Goal: Task Accomplishment & Management: Use online tool/utility

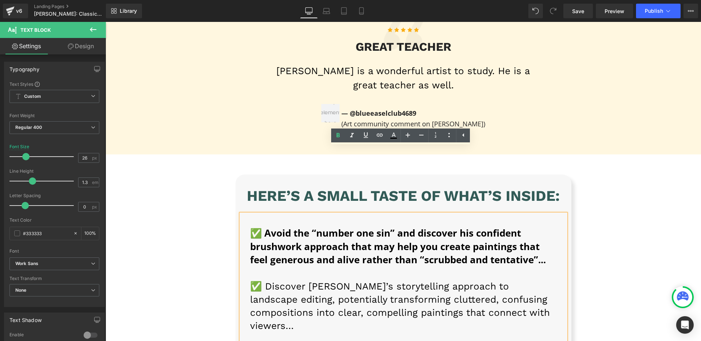
scroll to position [6278, 0]
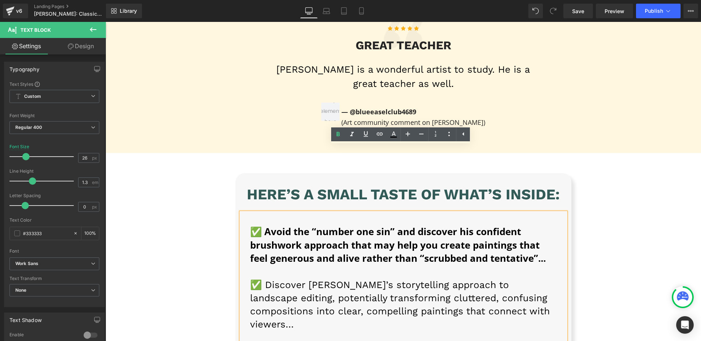
click at [259, 225] on strong "✅ Avoid the “number one sin” and discover his confident brushwork approach that…" at bounding box center [398, 245] width 296 height 40
drag, startPoint x: 105, startPoint y: 22, endPoint x: 260, endPoint y: 167, distance: 212.3
click at [260, 225] on strong "✅ Avoid the “number one sin” and discover his confident brushwork approach that…" at bounding box center [398, 245] width 296 height 40
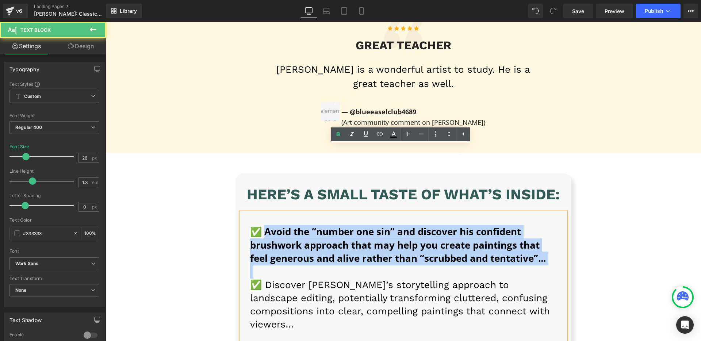
drag, startPoint x: 261, startPoint y: 164, endPoint x: 548, endPoint y: 200, distance: 288.3
paste div
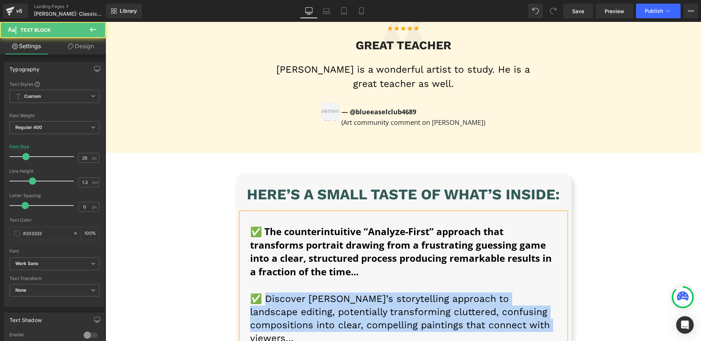
drag, startPoint x: 261, startPoint y: 231, endPoint x: 513, endPoint y: 262, distance: 254.1
click at [513, 292] on p "✅ Discover [PERSON_NAME]’s storytelling approach to landscape editing, potentia…" at bounding box center [403, 318] width 307 height 53
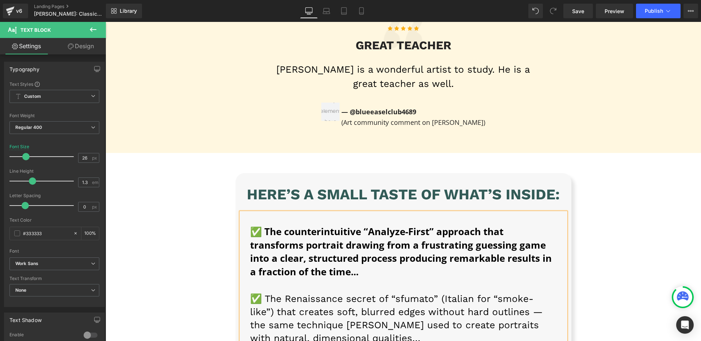
scroll to position [6426, 0]
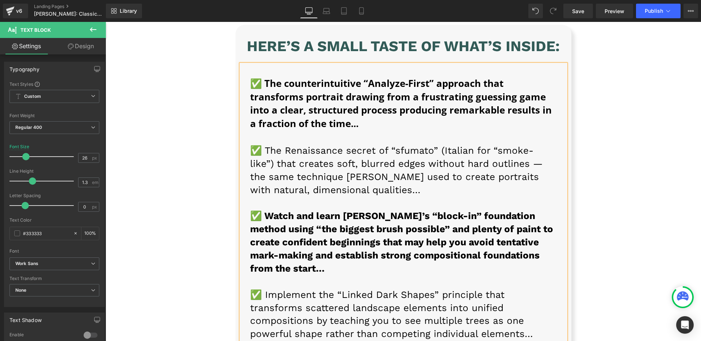
drag, startPoint x: 272, startPoint y: 221, endPoint x: 267, endPoint y: 189, distance: 31.9
click at [272, 221] on p "✅ Watch and learn [PERSON_NAME]’s “block-in” foundation method using “the bigge…" at bounding box center [403, 249] width 307 height 78
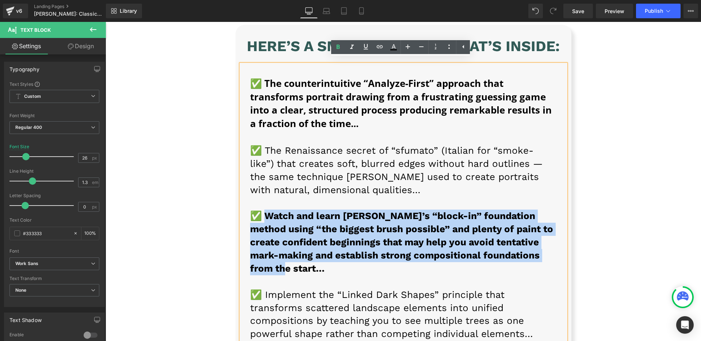
drag, startPoint x: 262, startPoint y: 151, endPoint x: 282, endPoint y: 196, distance: 49.5
click at [282, 210] on p "✅ Watch and learn [PERSON_NAME]’s “block-in” foundation method using “the bigge…" at bounding box center [403, 249] width 307 height 78
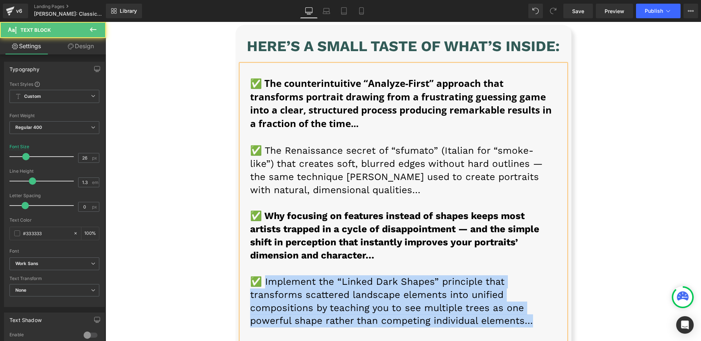
drag, startPoint x: 260, startPoint y: 215, endPoint x: 422, endPoint y: 250, distance: 166.3
click at [422, 275] on p "✅ Implement the “Linked Dark Shapes” principle that transforms scattered landsc…" at bounding box center [403, 307] width 307 height 65
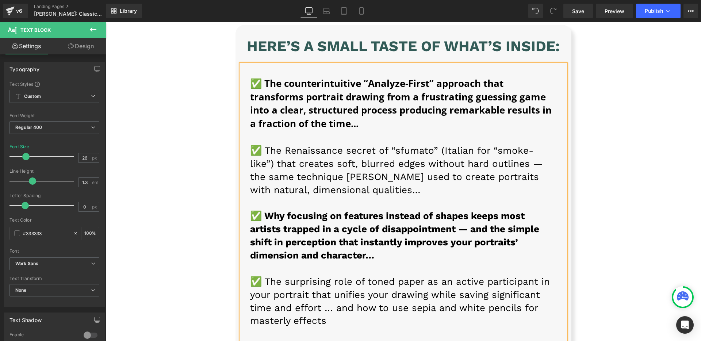
scroll to position [6581, 0]
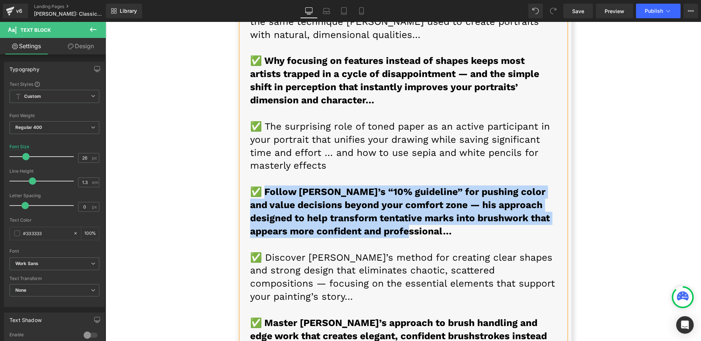
drag, startPoint x: 260, startPoint y: 123, endPoint x: 409, endPoint y: 159, distance: 153.2
click at [409, 185] on p "✅ Follow [PERSON_NAME]’s “10% guideline” for pushing color and value decisions …" at bounding box center [403, 217] width 307 height 65
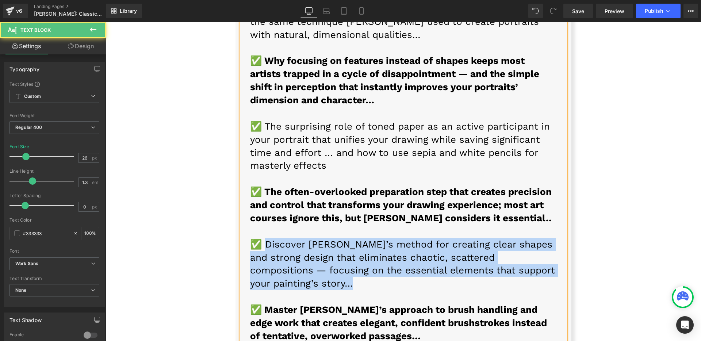
drag, startPoint x: 262, startPoint y: 176, endPoint x: 285, endPoint y: 226, distance: 55.5
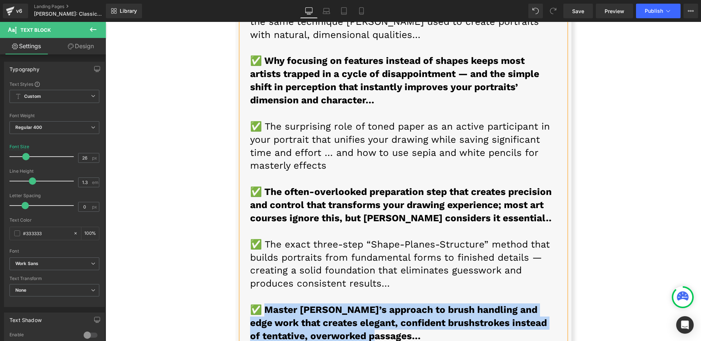
drag, startPoint x: 258, startPoint y: 241, endPoint x: 404, endPoint y: 267, distance: 147.9
click at [404, 304] on strong "✅ Master [PERSON_NAME]’s approach to brush handling and edge work that creates …" at bounding box center [398, 322] width 297 height 37
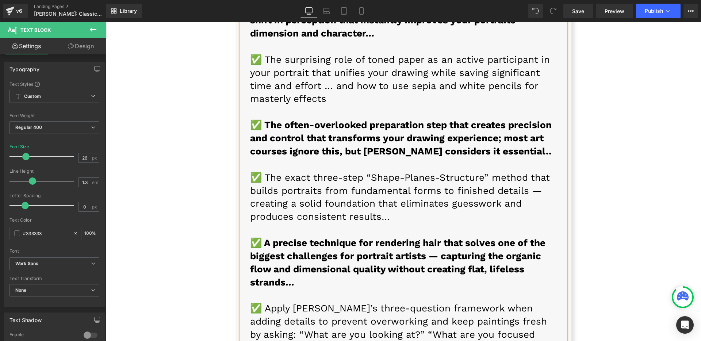
scroll to position [6731, 0]
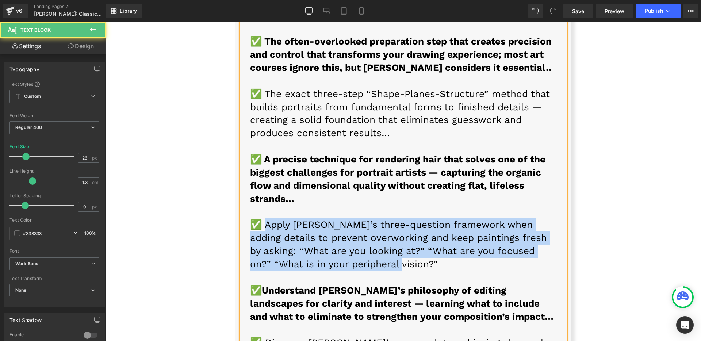
drag, startPoint x: 260, startPoint y: 161, endPoint x: 335, endPoint y: 196, distance: 82.1
click at [335, 218] on p "✅ Apply [PERSON_NAME]’s three-question framework when adding details to prevent…" at bounding box center [403, 244] width 307 height 53
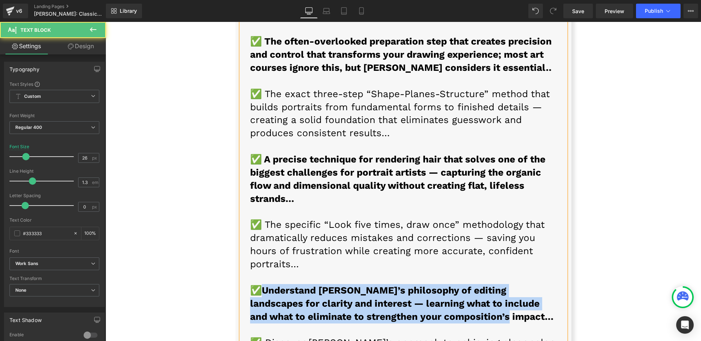
drag, startPoint x: 262, startPoint y: 222, endPoint x: 496, endPoint y: 245, distance: 234.7
click at [496, 284] on p "✅ Understand [PERSON_NAME]’s philosophy of editing landscapes for clarity and i…" at bounding box center [403, 303] width 307 height 39
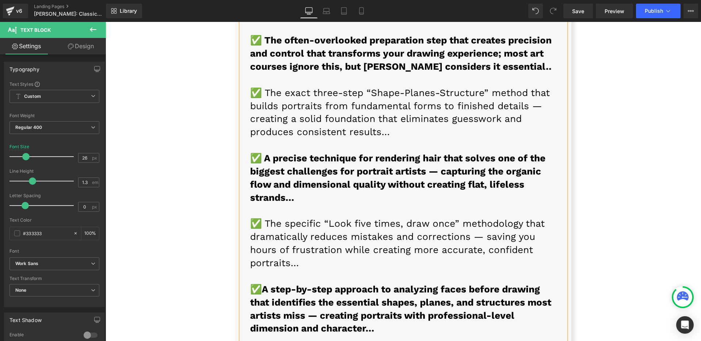
scroll to position [6733, 0]
drag, startPoint x: 258, startPoint y: 289, endPoint x: 527, endPoint y: 315, distance: 269.9
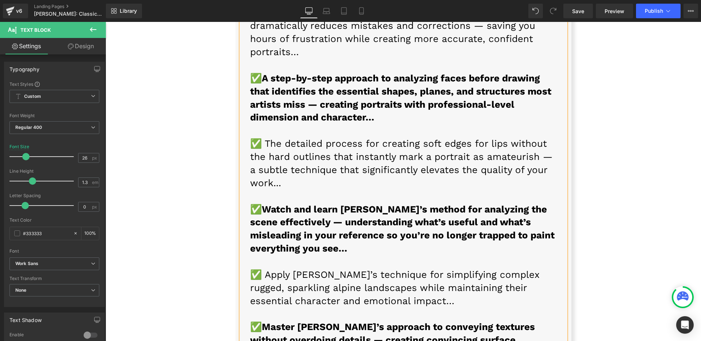
scroll to position [6945, 0]
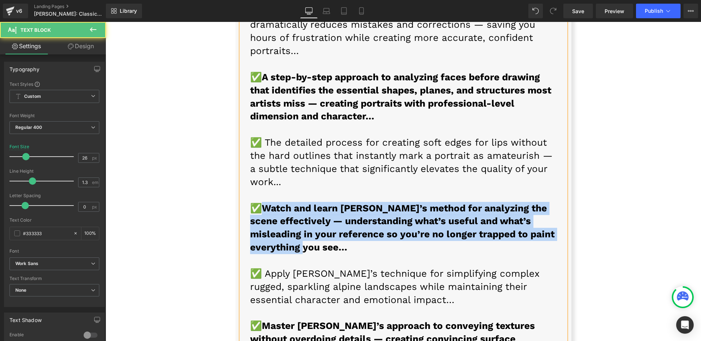
drag, startPoint x: 260, startPoint y: 145, endPoint x: 295, endPoint y: 179, distance: 49.6
click at [295, 202] on p "✅ Watch and learn [PERSON_NAME]’s method for analyzing the scene effectively — …" at bounding box center [403, 228] width 307 height 53
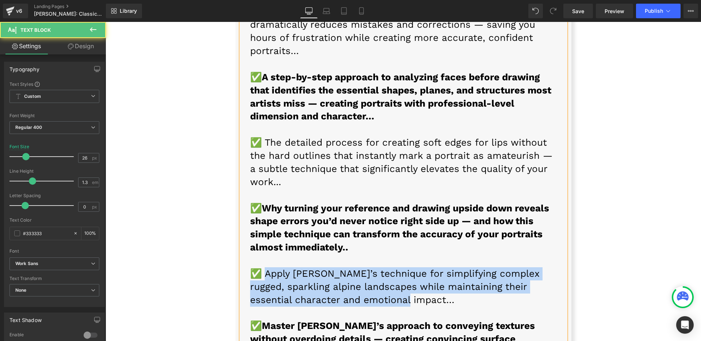
drag, startPoint x: 262, startPoint y: 207, endPoint x: 405, endPoint y: 232, distance: 144.9
click at [405, 267] on p "✅ Apply [PERSON_NAME]’s technique for simplifying complex rugged, sparkling alp…" at bounding box center [403, 286] width 307 height 39
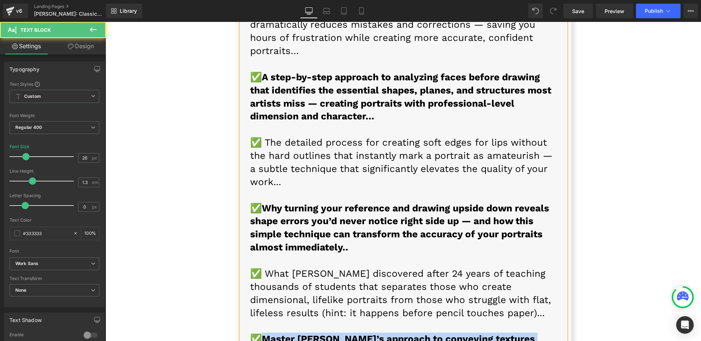
drag, startPoint x: 260, startPoint y: 271, endPoint x: 549, endPoint y: 297, distance: 290.2
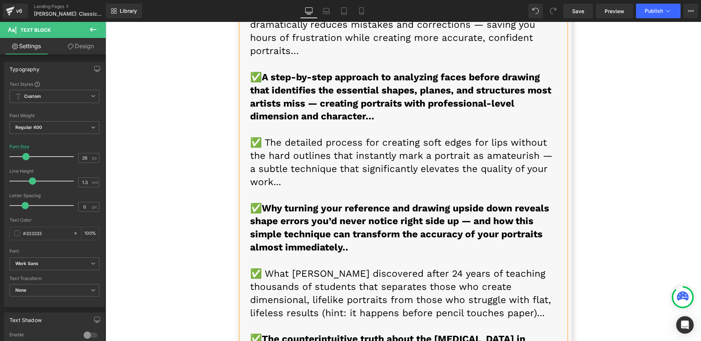
scroll to position [7087, 0]
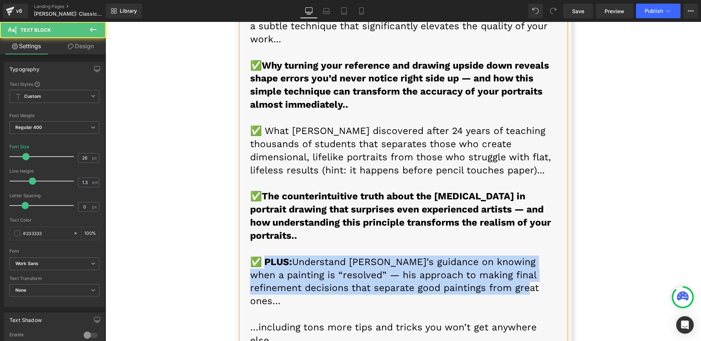
drag, startPoint x: 260, startPoint y: 195, endPoint x: 554, endPoint y: 228, distance: 296.1
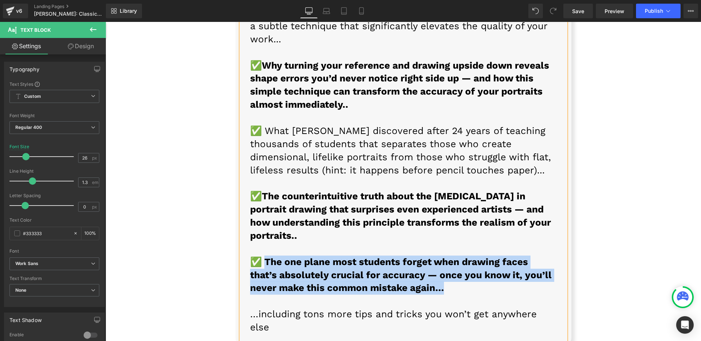
drag, startPoint x: 373, startPoint y: 213, endPoint x: 262, endPoint y: 196, distance: 112.6
click at [262, 256] on p "✅ The one plane most students forget when drawing faces that’s absolutely cruci…" at bounding box center [403, 275] width 307 height 39
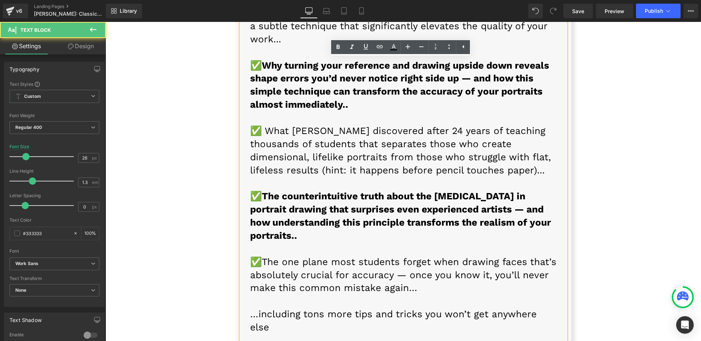
click at [327, 256] on font "✅ The one plane most students forget when drawing faces that’s absolutely cruci…" at bounding box center [403, 274] width 306 height 37
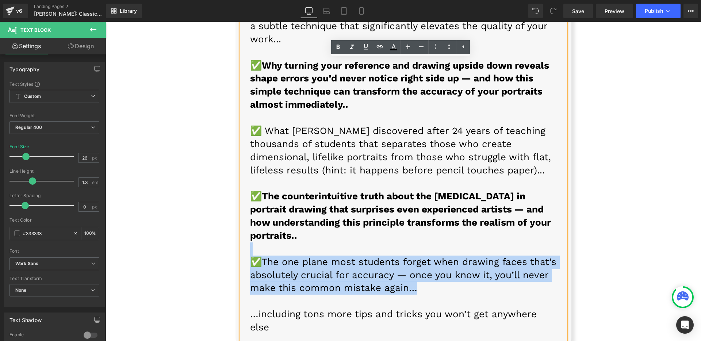
drag, startPoint x: 425, startPoint y: 221, endPoint x: 172, endPoint y: 185, distance: 255.1
copy div "✅ The one plane most students forget when drawing faces that’s absolutely cruci…"
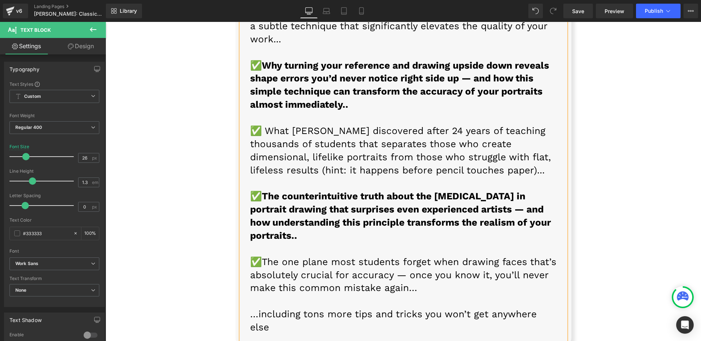
click at [417, 295] on p at bounding box center [403, 301] width 307 height 13
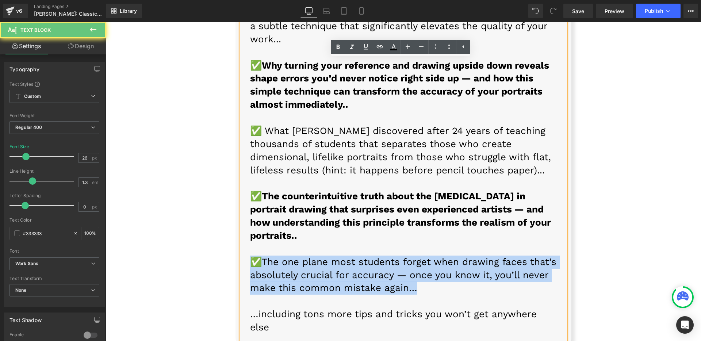
drag, startPoint x: 416, startPoint y: 223, endPoint x: 186, endPoint y: 191, distance: 232.5
copy font "✅ The one plane most students forget when drawing faces that’s absolutely cruci…"
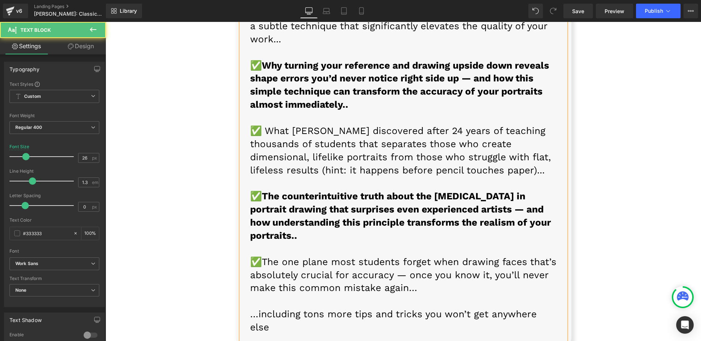
click at [450, 295] on p at bounding box center [403, 301] width 307 height 13
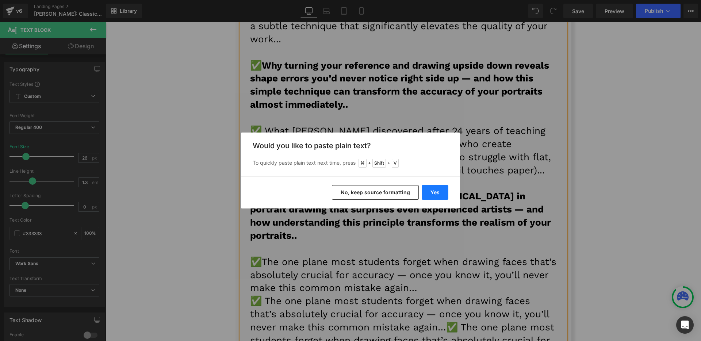
click at [0, 0] on button "Yes" at bounding box center [0, 0] width 0 height 0
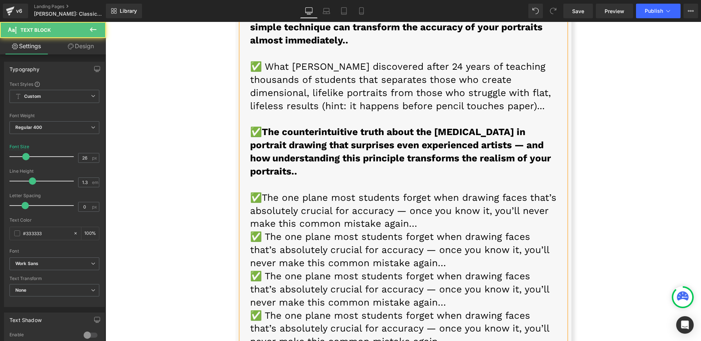
click at [413, 309] on p "✅ The one plane most students forget when drawing faces that’s absolutely cruci…" at bounding box center [403, 328] width 307 height 39
click at [416, 270] on p "✅ The one plane most students forget when drawing faces that’s absolutely cruci…" at bounding box center [403, 289] width 307 height 39
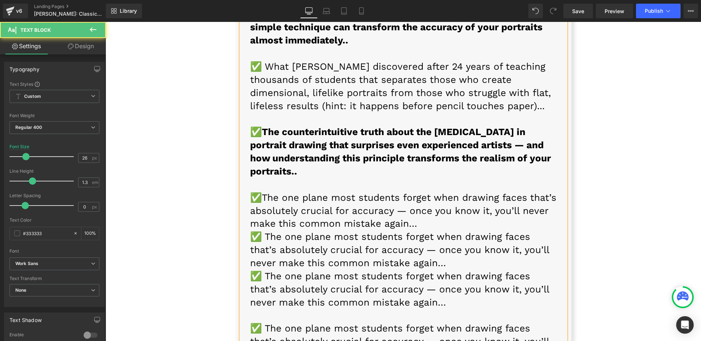
click at [420, 230] on p "✅ The one plane most students forget when drawing faces that’s absolutely cruci…" at bounding box center [403, 249] width 307 height 39
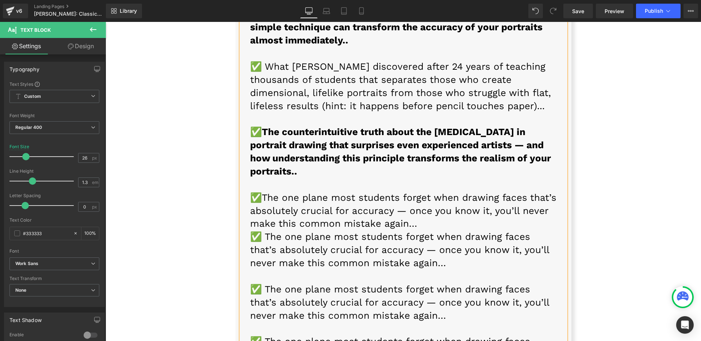
click at [419, 191] on p "✅ The one plane most students forget when drawing faces that’s absolutely cruci…" at bounding box center [403, 210] width 307 height 39
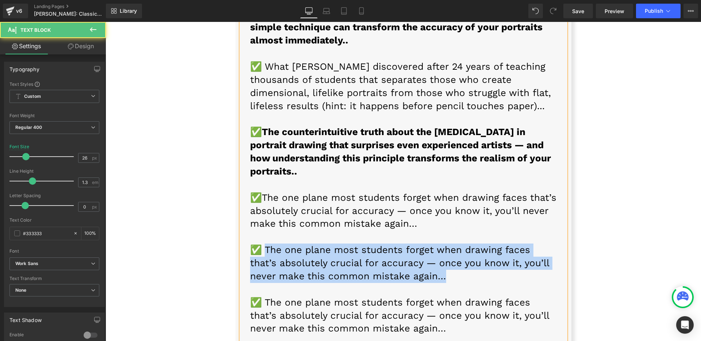
drag, startPoint x: 260, startPoint y: 182, endPoint x: 409, endPoint y: 206, distance: 150.5
click at [409, 244] on font "✅ The one plane most students forget when drawing faces that’s absolutely cruci…" at bounding box center [399, 262] width 299 height 37
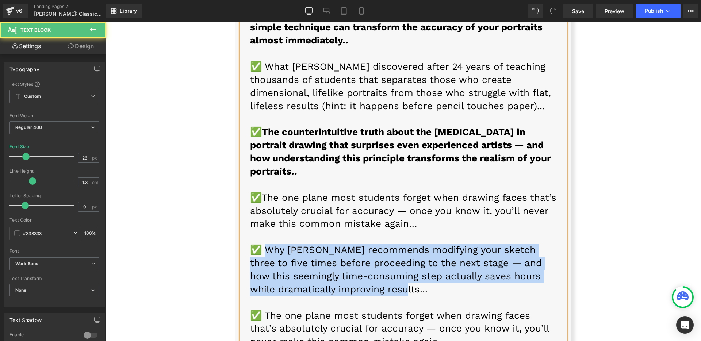
drag, startPoint x: 407, startPoint y: 225, endPoint x: 262, endPoint y: 186, distance: 149.8
click at [262, 243] on p "✅ Why [PERSON_NAME] recommends modifying your sketch three to five times before…" at bounding box center [403, 269] width 307 height 53
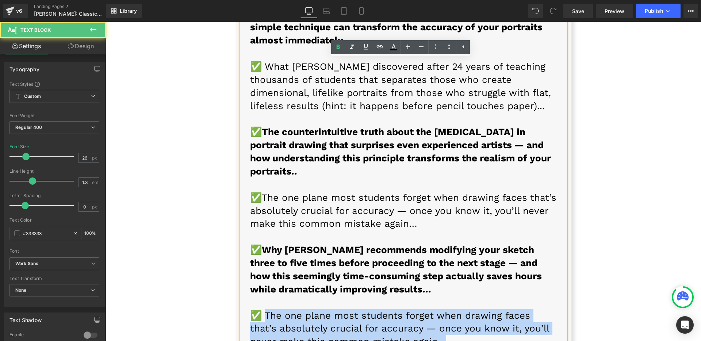
drag, startPoint x: 261, startPoint y: 251, endPoint x: 414, endPoint y: 274, distance: 153.9
click at [414, 309] on p "✅ The one plane most students forget when drawing faces that’s absolutely cruci…" at bounding box center [403, 328] width 307 height 39
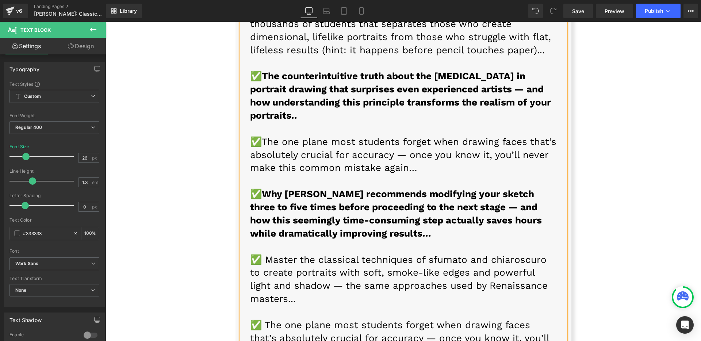
scroll to position [7209, 0]
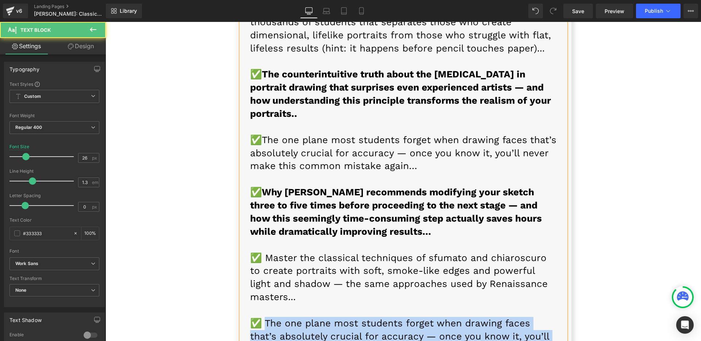
drag, startPoint x: 260, startPoint y: 258, endPoint x: 434, endPoint y: 284, distance: 176.1
click at [434, 317] on p "✅ The one plane most students forget when drawing faces that’s absolutely cruci…" at bounding box center [403, 336] width 307 height 39
drag, startPoint x: 458, startPoint y: 289, endPoint x: 260, endPoint y: 259, distance: 200.4
click at [260, 317] on p "✅ Learn to see and draw accurate shapes and planes rather than just features — …" at bounding box center [403, 336] width 307 height 39
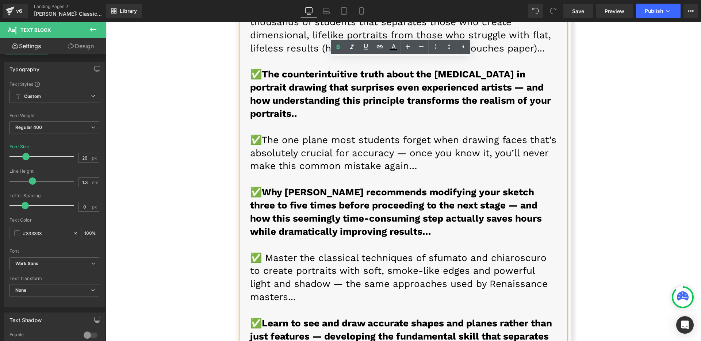
scroll to position [7273, 0]
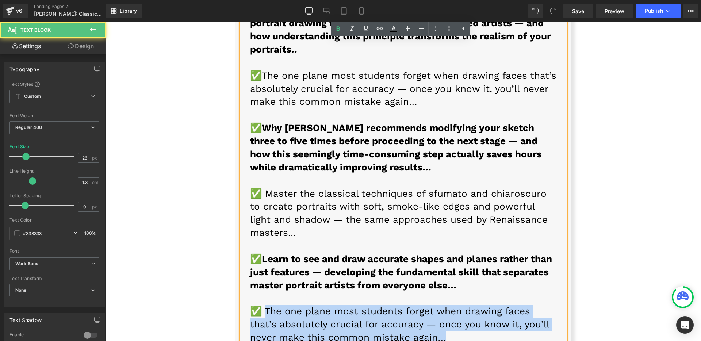
drag, startPoint x: 262, startPoint y: 243, endPoint x: 445, endPoint y: 279, distance: 187.0
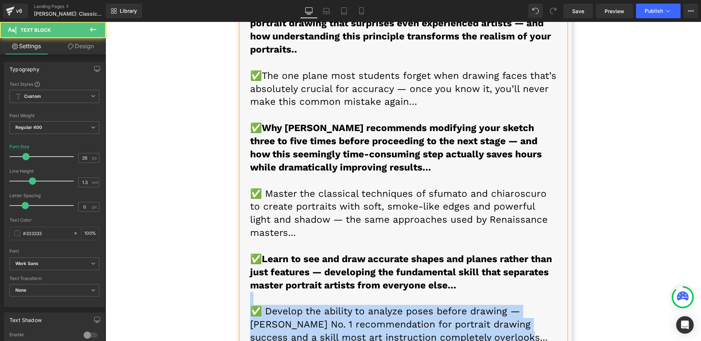
drag, startPoint x: 456, startPoint y: 272, endPoint x: 139, endPoint y: 231, distance: 319.5
copy div "✅ Develop the ability to analyze poses before drawing — [PERSON_NAME] No. 1 rec…"
click at [486, 305] on p "✅ Develop the ability to analyze poses before drawing — [PERSON_NAME] No. 1 rec…" at bounding box center [403, 324] width 307 height 39
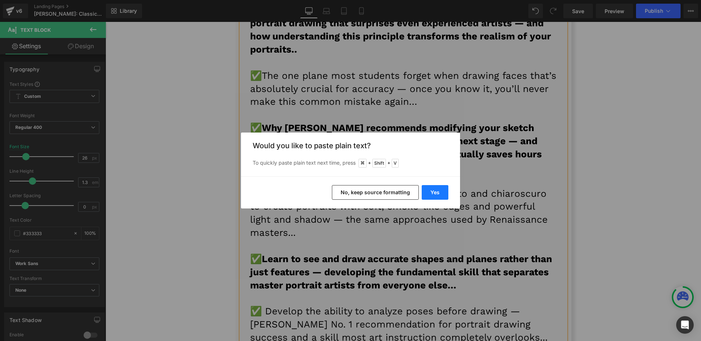
click at [437, 194] on button "Yes" at bounding box center [435, 192] width 27 height 15
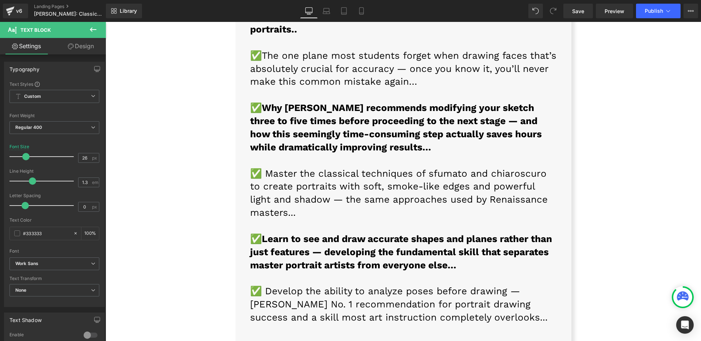
scroll to position [7339, 0]
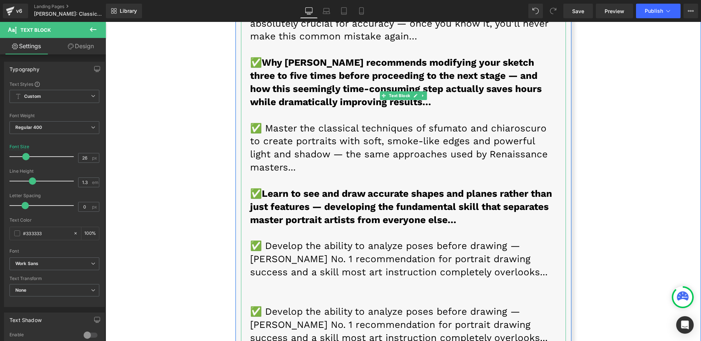
drag, startPoint x: 408, startPoint y: 310, endPoint x: 246, endPoint y: 287, distance: 163.2
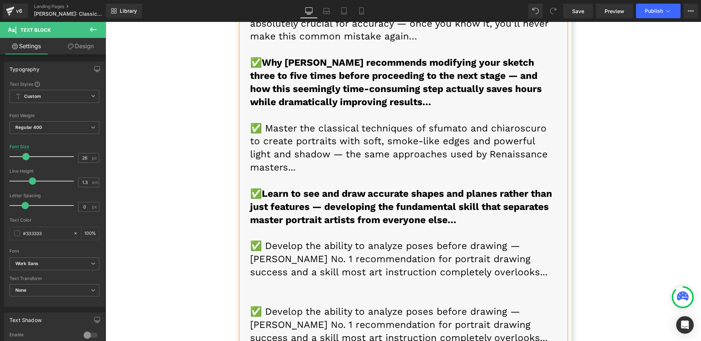
click at [251, 292] on p at bounding box center [403, 298] width 307 height 13
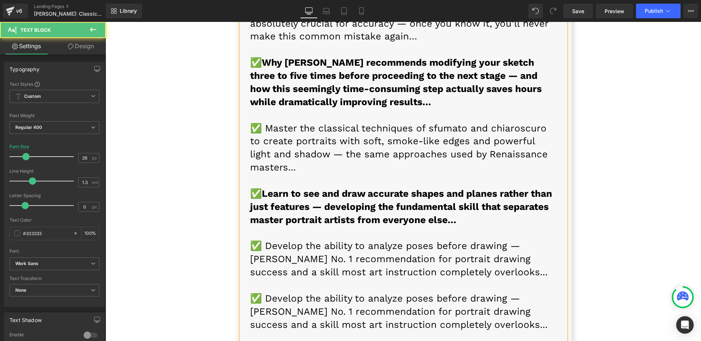
click at [424, 293] on font "✅ Develop the ability to analyze poses before drawing — [PERSON_NAME] No. 1 rec…" at bounding box center [398, 311] width 297 height 37
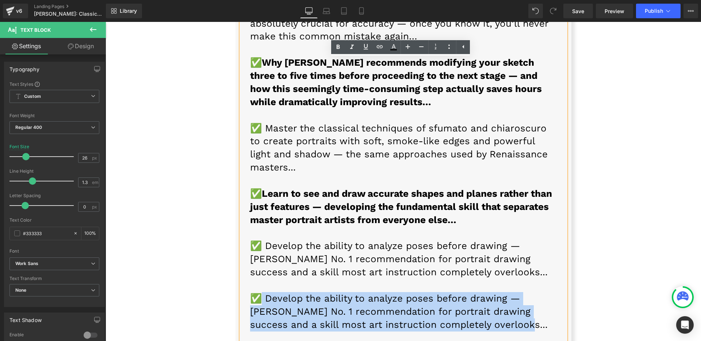
drag, startPoint x: 369, startPoint y: 247, endPoint x: 258, endPoint y: 233, distance: 112.2
click at [258, 292] on p "✅ Develop the ability to analyze poses before drawing — [PERSON_NAME] No. 1 rec…" at bounding box center [403, 311] width 307 height 39
click at [436, 293] on font "✅ Develop the ability to analyze poses before drawing — [PERSON_NAME] No. 1 rec…" at bounding box center [398, 311] width 297 height 37
drag, startPoint x: 465, startPoint y: 261, endPoint x: 262, endPoint y: 230, distance: 205.2
click at [262, 292] on p "✅ Develop the ability to analyze poses before drawing — [PERSON_NAME] No. 1 rec…" at bounding box center [403, 311] width 307 height 39
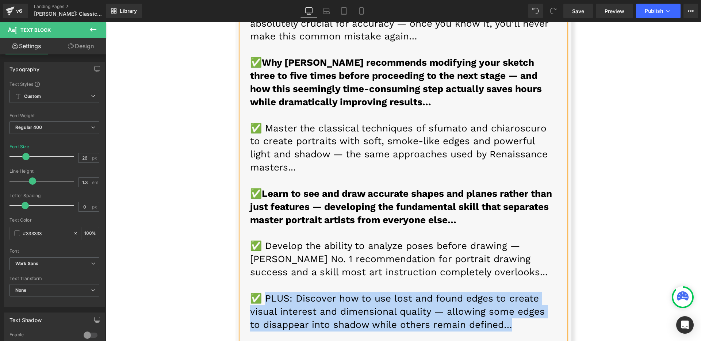
drag, startPoint x: 262, startPoint y: 230, endPoint x: 535, endPoint y: 260, distance: 274.6
click at [535, 292] on p "✅ PLUS: Discover how to use lost and found edges to create visual interest and …" at bounding box center [403, 311] width 307 height 39
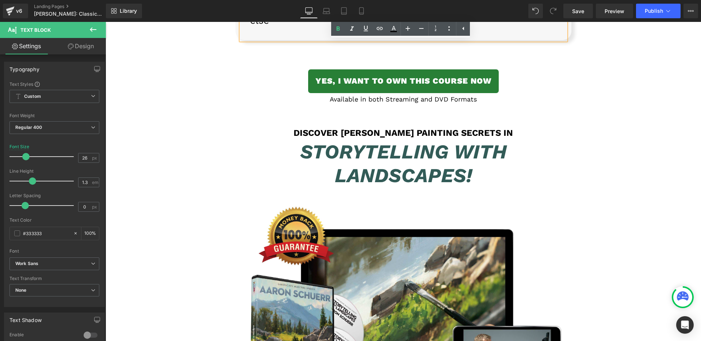
scroll to position [7680, 0]
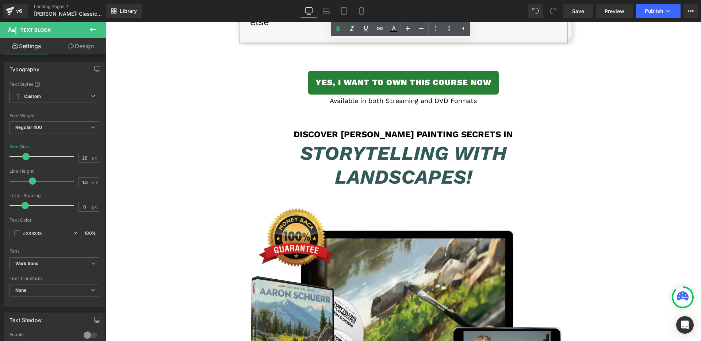
click at [335, 129] on h1 "Discover [PERSON_NAME] Painting Secrets in" at bounding box center [403, 134] width 336 height 11
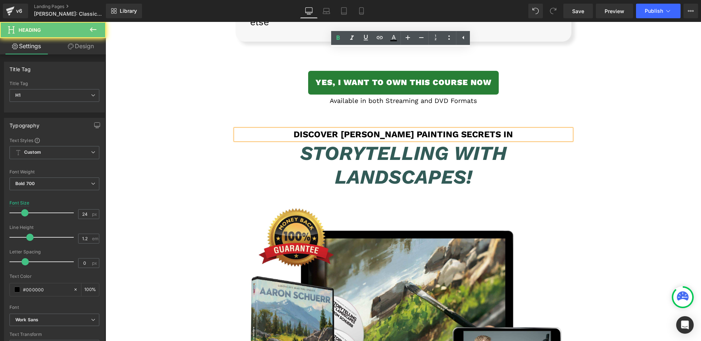
click at [335, 129] on h1 "Discover [PERSON_NAME] Painting Secrets in" at bounding box center [403, 134] width 336 height 11
paste div
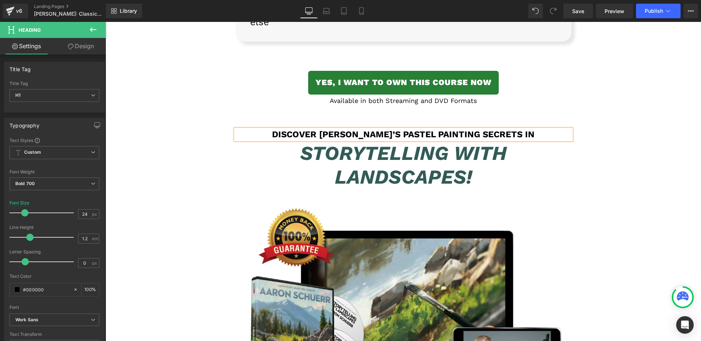
click at [349, 142] on icon "Storytelling with Landscapes!" at bounding box center [403, 165] width 207 height 47
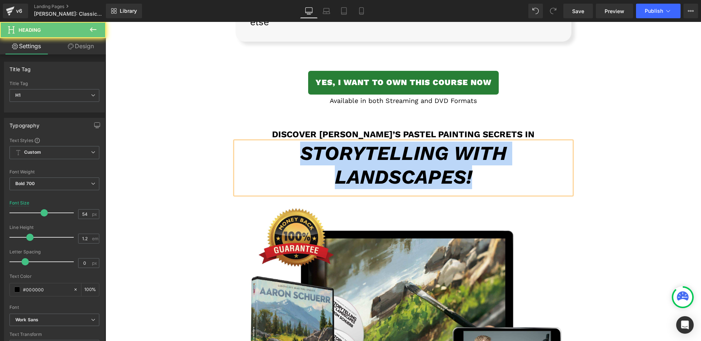
paste div
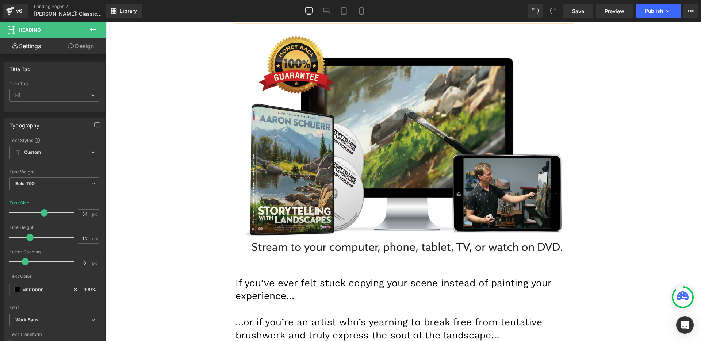
scroll to position [7928, 0]
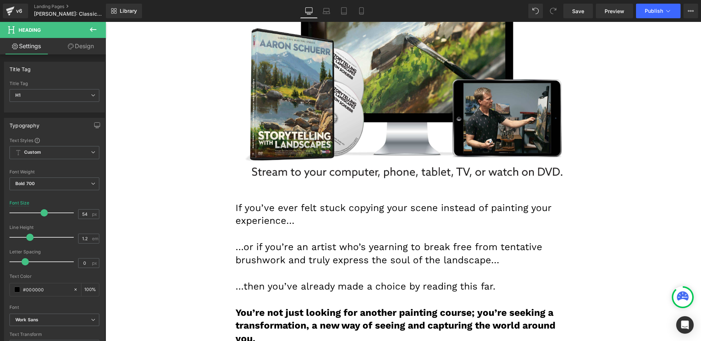
click at [444, 267] on p at bounding box center [403, 273] width 336 height 13
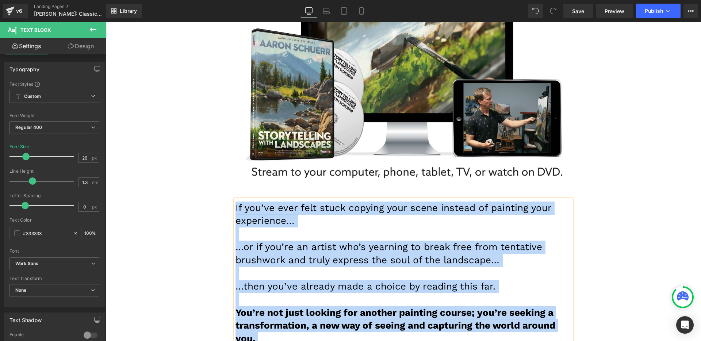
paste div
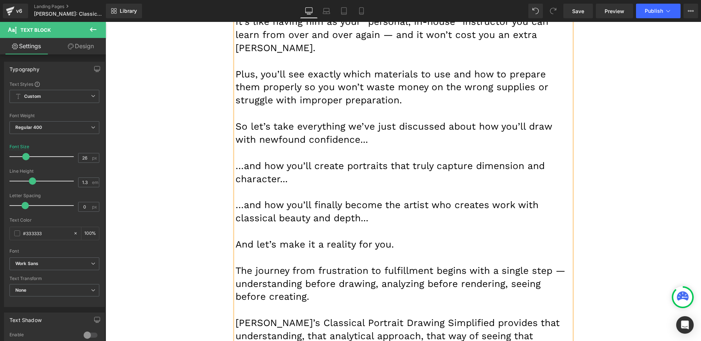
scroll to position [8769, 0]
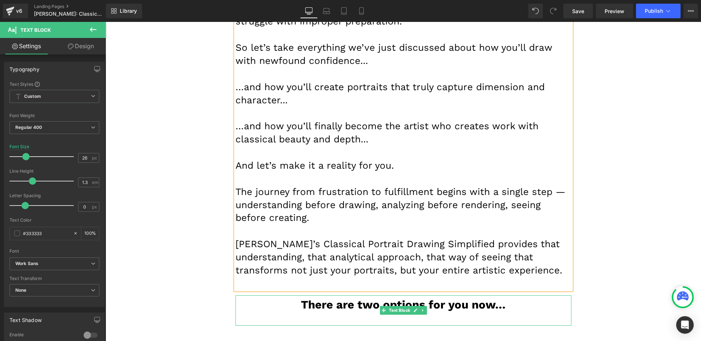
click at [424, 298] on strong "There are two options for you now…" at bounding box center [403, 305] width 205 height 14
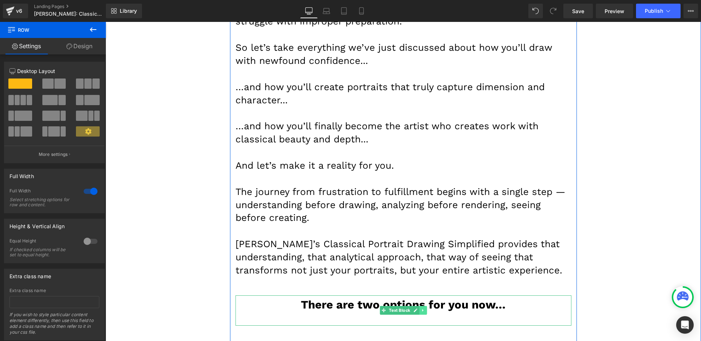
click at [421, 308] on icon at bounding box center [423, 310] width 4 height 4
click at [423, 306] on link at bounding box center [427, 310] width 8 height 9
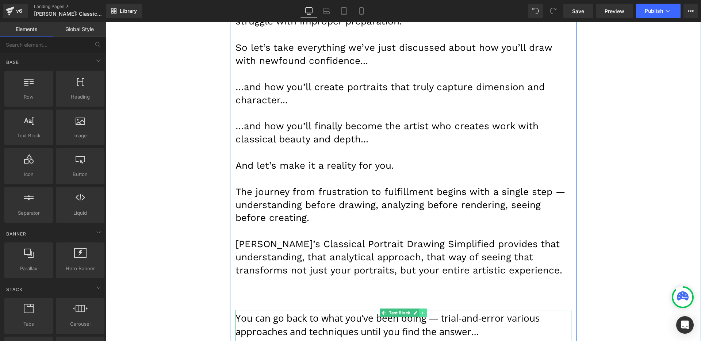
click at [421, 311] on icon at bounding box center [423, 313] width 4 height 4
click at [424, 311] on icon at bounding box center [426, 313] width 4 height 4
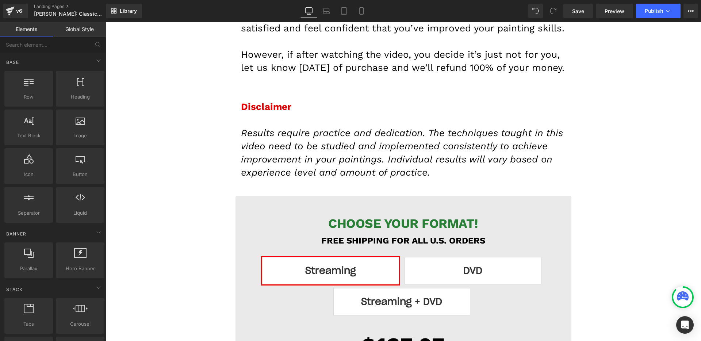
scroll to position [9186, 0]
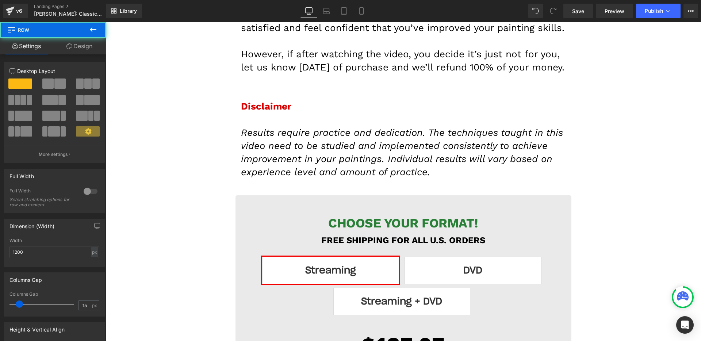
click at [359, 206] on div "CHOOSE YOUR FORMAT! Heading FREE SHIPPING FOR ALL U.S. ORDERS Text Block Stream…" at bounding box center [403, 298] width 336 height 185
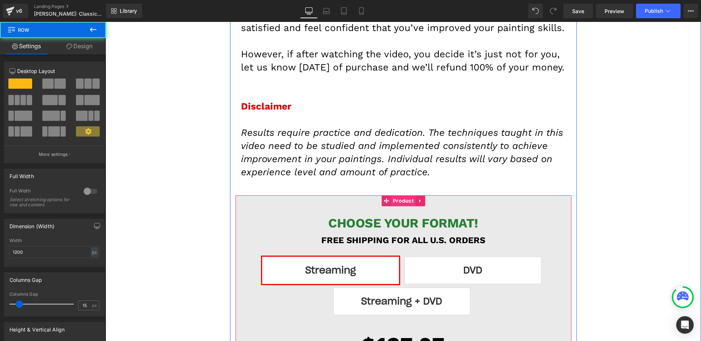
click at [392, 195] on span "Product" at bounding box center [403, 200] width 24 height 11
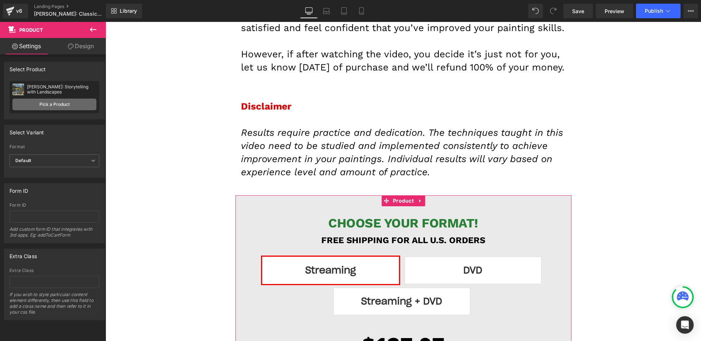
click at [28, 100] on link "Pick a Product" at bounding box center [54, 105] width 84 height 12
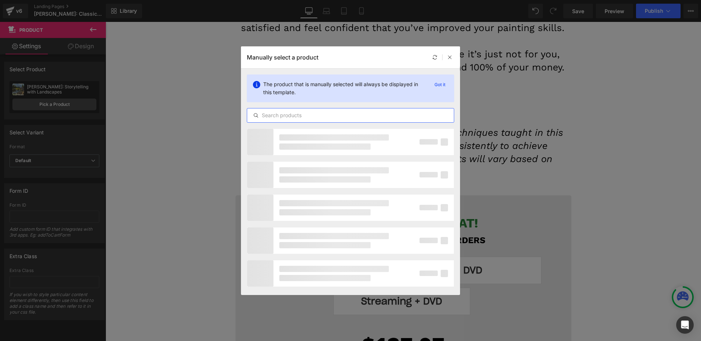
click at [307, 115] on input "text" at bounding box center [350, 115] width 207 height 9
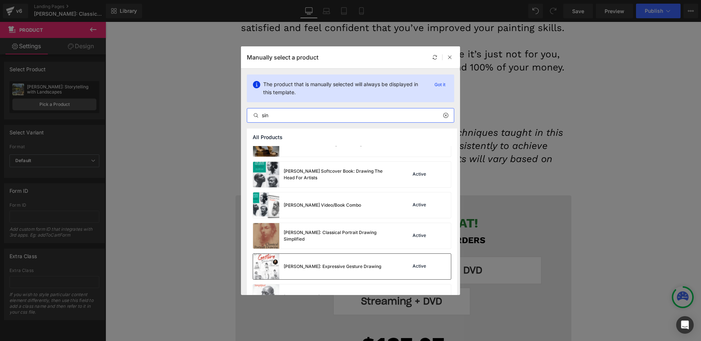
scroll to position [67, 0]
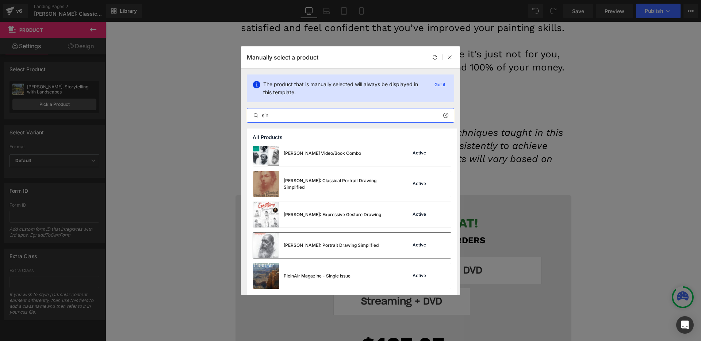
type input "sin"
click at [336, 248] on div "[PERSON_NAME]: Portrait Drawing Simplified" at bounding box center [331, 245] width 95 height 7
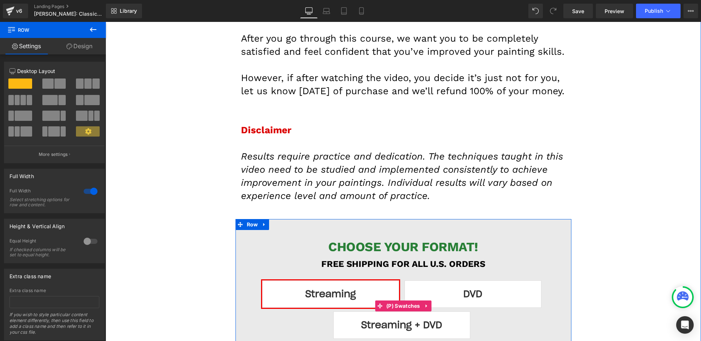
scroll to position [9156, 0]
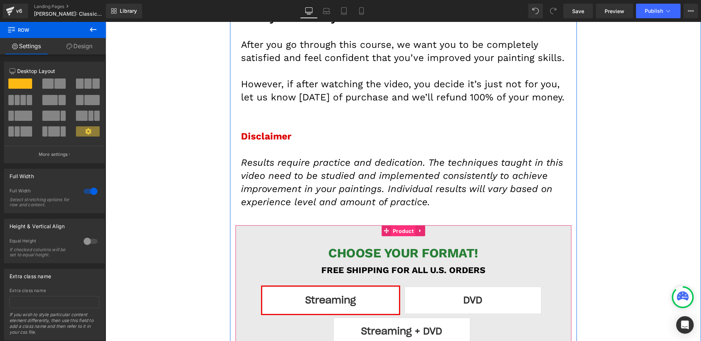
click at [400, 226] on span "Product" at bounding box center [403, 231] width 24 height 11
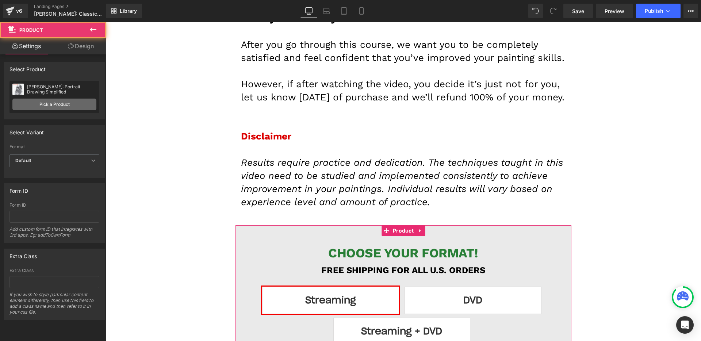
click at [86, 103] on link "Pick a Product" at bounding box center [54, 105] width 84 height 12
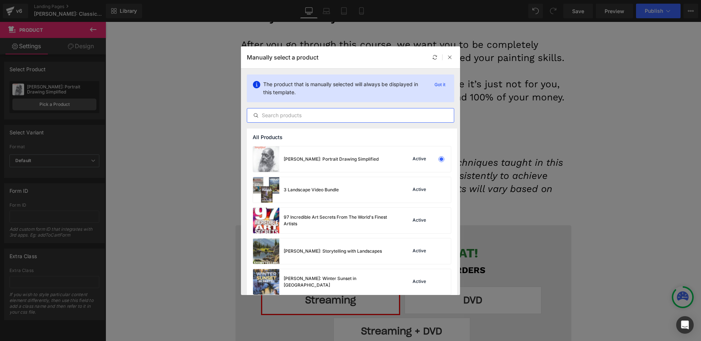
click at [340, 118] on input "text" at bounding box center [350, 115] width 207 height 9
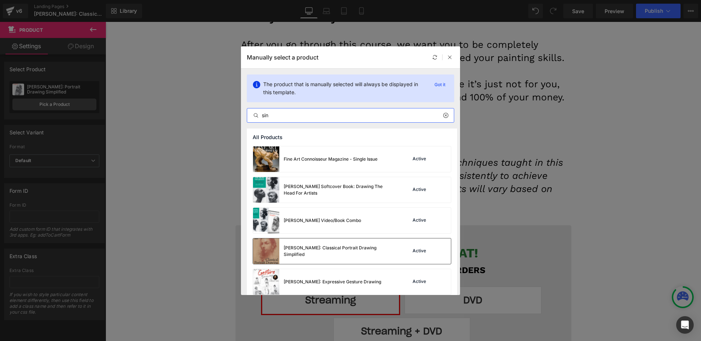
type input "sin"
click at [354, 257] on div "[PERSON_NAME]: Classical Portrait Drawing Simplified" at bounding box center [323, 251] width 140 height 26
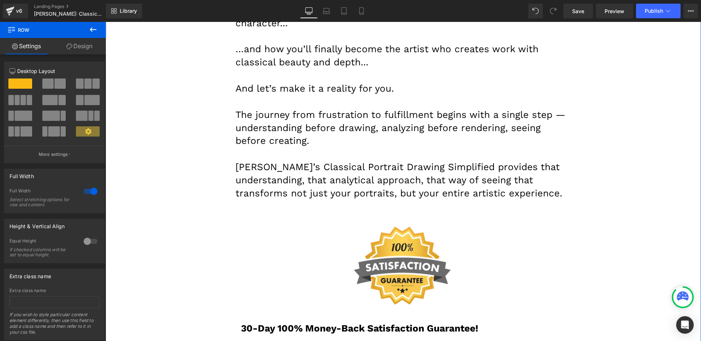
scroll to position [9203, 0]
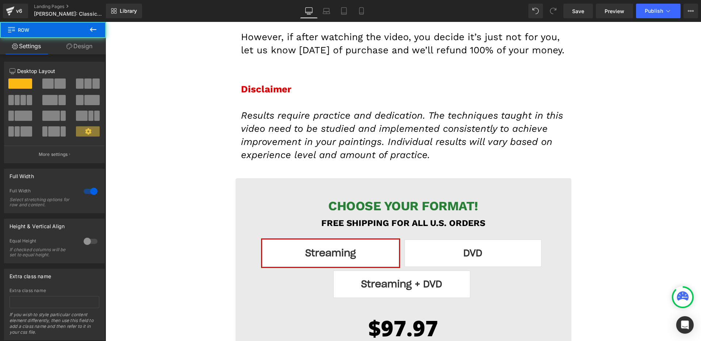
click at [662, 0] on div "Library Desktop Desktop Laptop Tablet Mobile Save Preview Publish Scheduled Vie…" at bounding box center [403, 11] width 595 height 22
click at [656, 10] on span "Publish" at bounding box center [654, 11] width 18 height 6
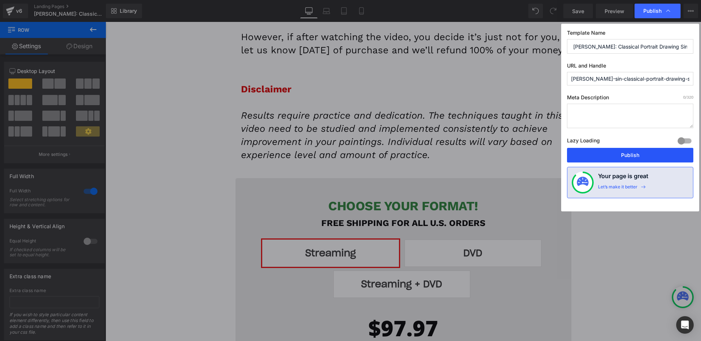
click at [623, 150] on button "Publish" at bounding box center [630, 155] width 126 height 15
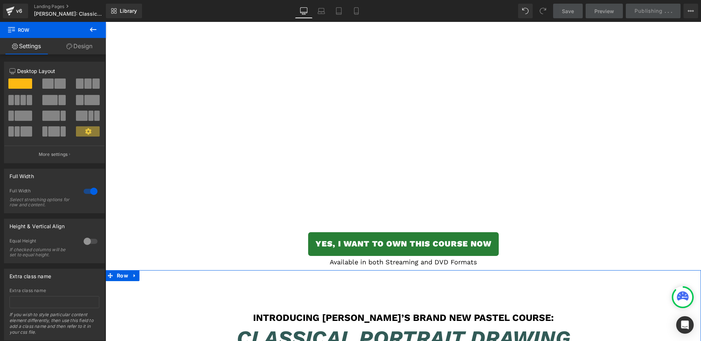
scroll to position [53, 0]
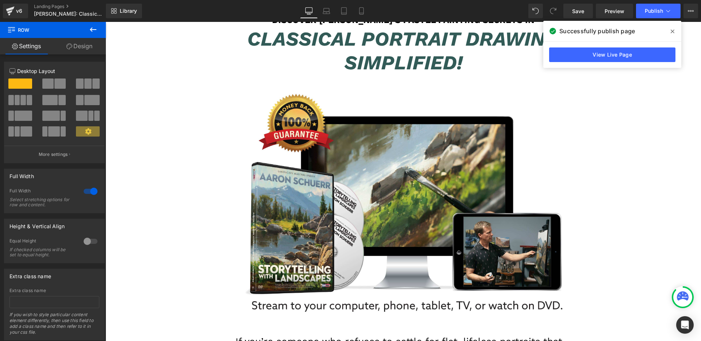
scroll to position [7727, 0]
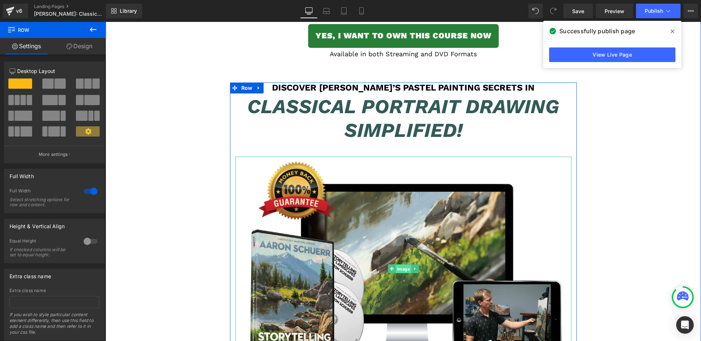
click at [396, 265] on span "Image" at bounding box center [403, 269] width 16 height 9
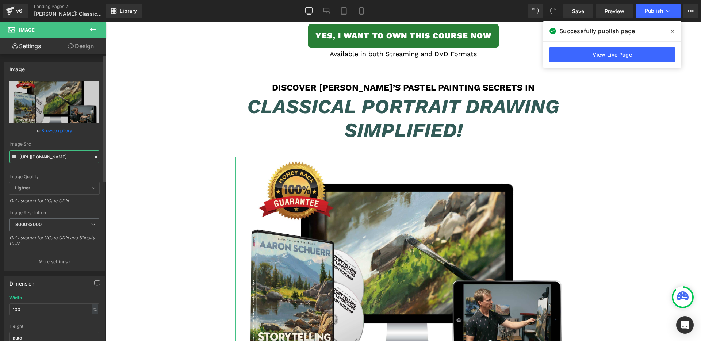
click at [64, 158] on input "[URL][DOMAIN_NAME]" at bounding box center [54, 156] width 90 height 13
paste input "[DOMAIN_NAME]"
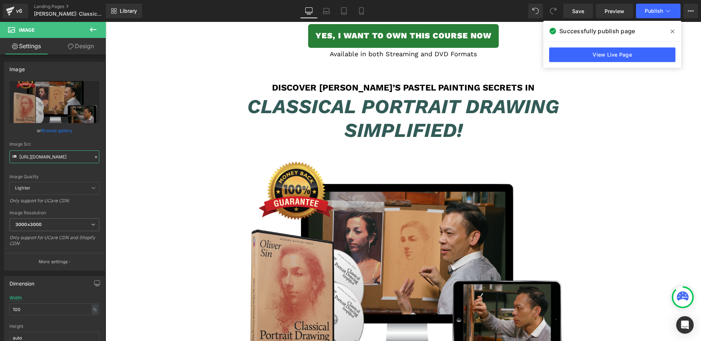
type input "[URL][DOMAIN_NAME]"
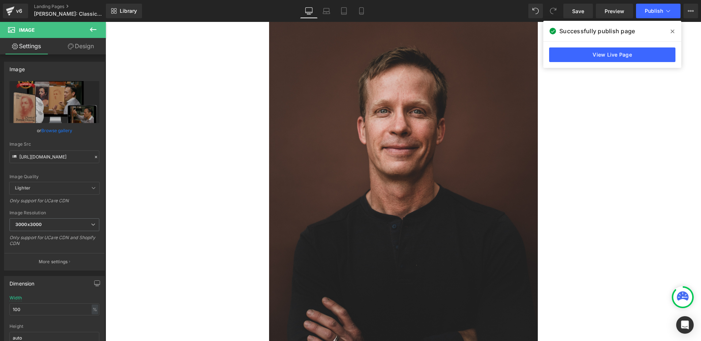
scroll to position [1640, 0]
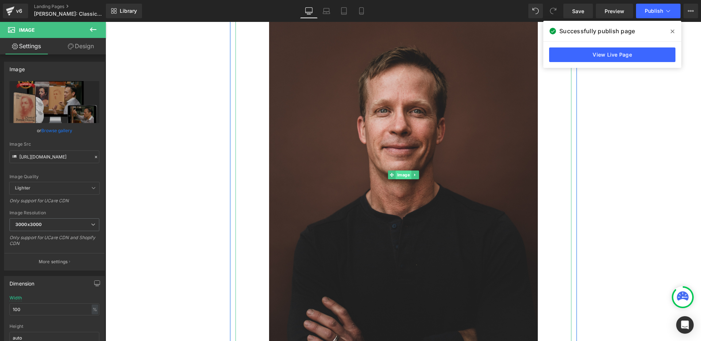
click at [396, 179] on span "Image" at bounding box center [403, 174] width 16 height 9
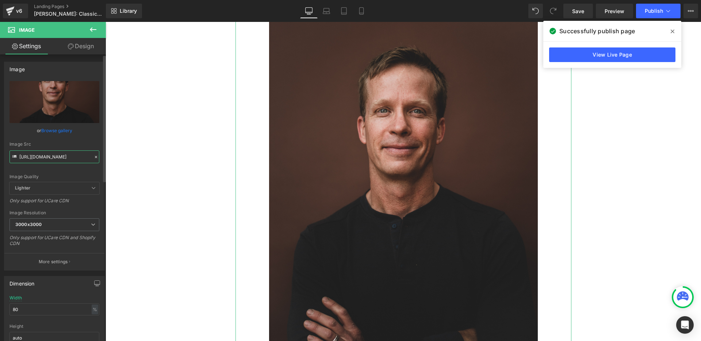
click at [77, 157] on input "[URL][DOMAIN_NAME]" at bounding box center [54, 156] width 90 height 13
paste input "[DOMAIN_NAME]"
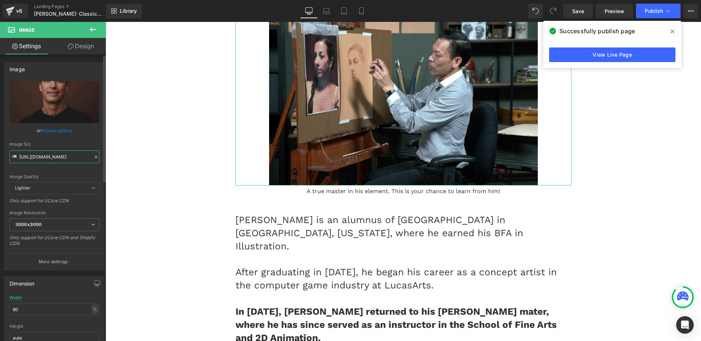
type input "[URL][DOMAIN_NAME]"
click at [77, 139] on div "Image Quality Lighter Lightest Lighter Lighter Lightest Only support for UCare …" at bounding box center [54, 131] width 90 height 101
click at [74, 158] on input "[URL][DOMAIN_NAME]" at bounding box center [54, 156] width 90 height 13
click at [77, 147] on div "Image Src [URL][DOMAIN_NAME]" at bounding box center [54, 153] width 90 height 22
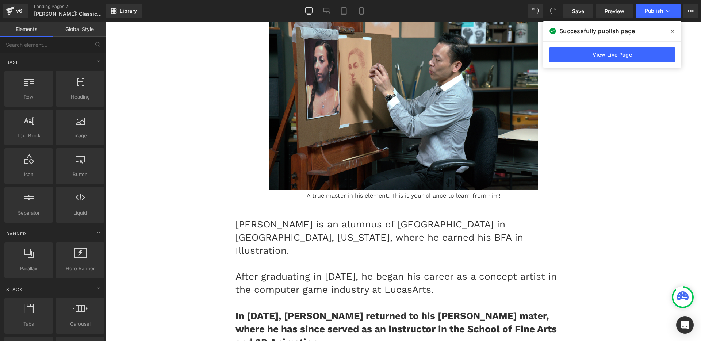
scroll to position [1631, 0]
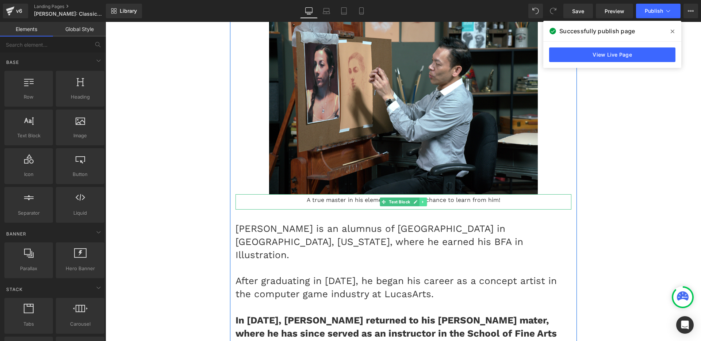
click at [421, 204] on icon at bounding box center [423, 202] width 4 height 4
click at [424, 204] on icon at bounding box center [426, 202] width 4 height 4
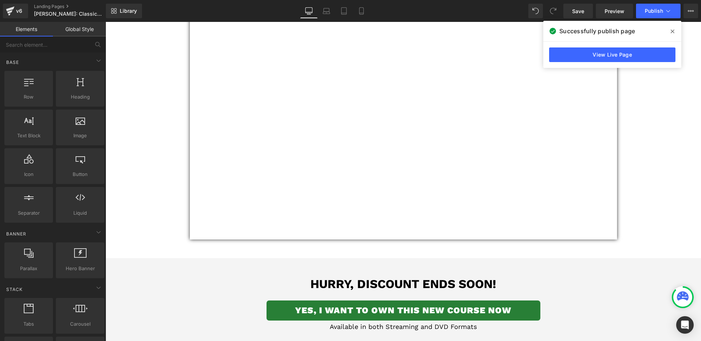
scroll to position [118, 0]
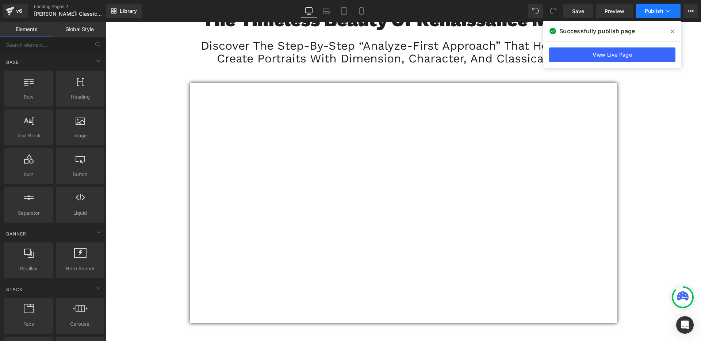
click at [651, 9] on span "Publish" at bounding box center [654, 11] width 18 height 6
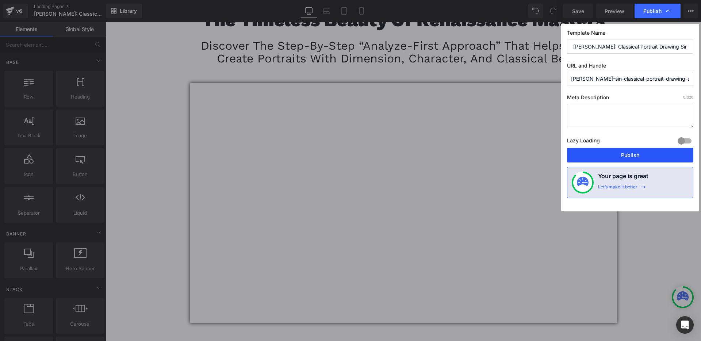
drag, startPoint x: 619, startPoint y: 154, endPoint x: 576, endPoint y: 149, distance: 42.6
click at [622, 155] on button "Publish" at bounding box center [630, 155] width 126 height 15
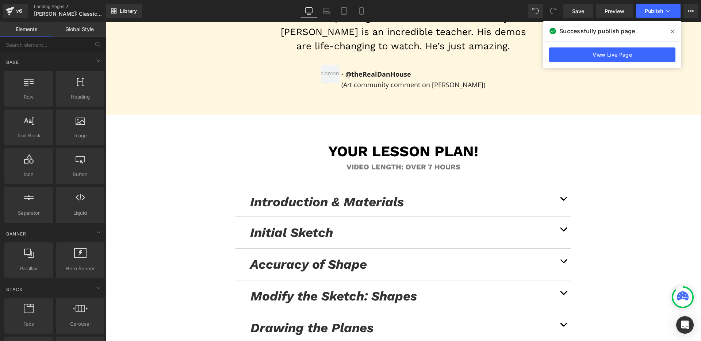
scroll to position [4188, 0]
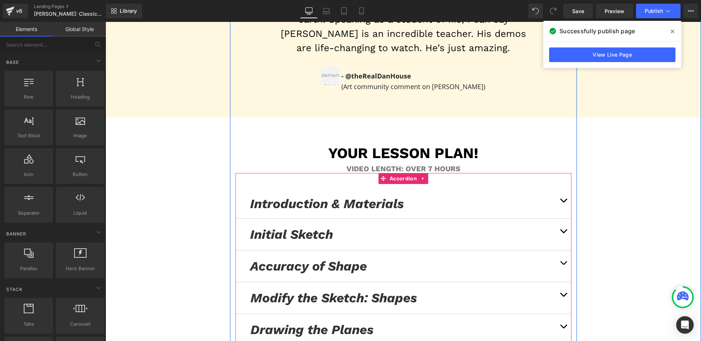
click at [563, 202] on span "button" at bounding box center [563, 202] width 0 height 0
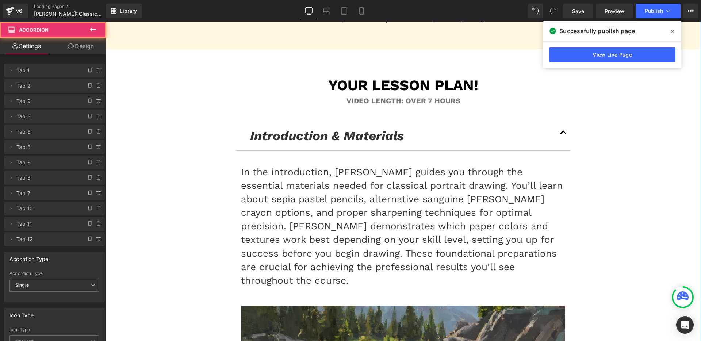
scroll to position [4341, 0]
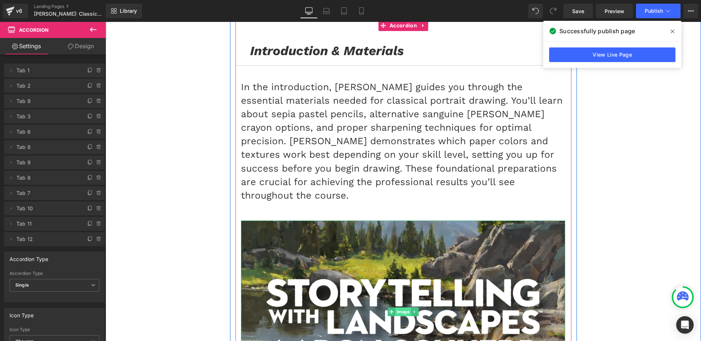
click at [401, 307] on span "Image" at bounding box center [403, 311] width 16 height 9
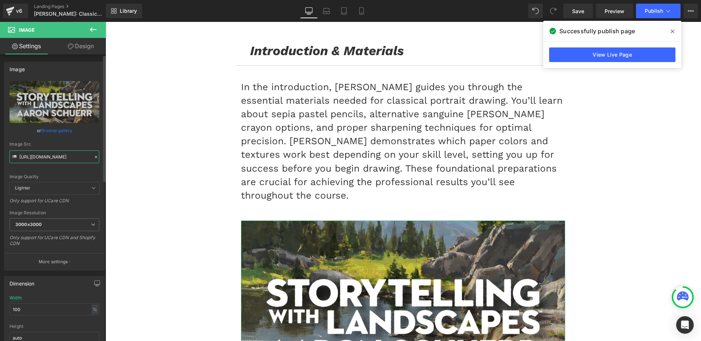
click at [47, 160] on input "[URL][DOMAIN_NAME]" at bounding box center [54, 156] width 90 height 13
paste input "1_Introduction-Materials"
type input "[URL][DOMAIN_NAME]"
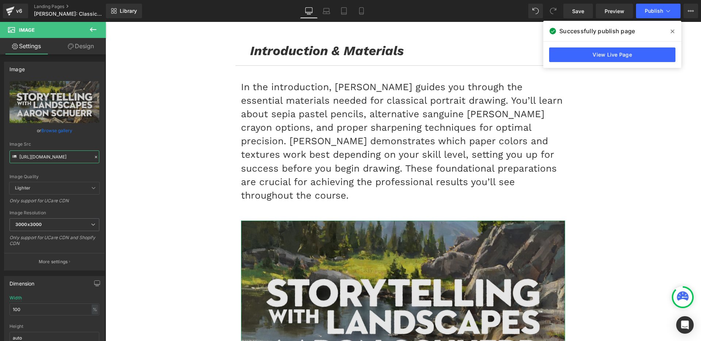
scroll to position [0, 125]
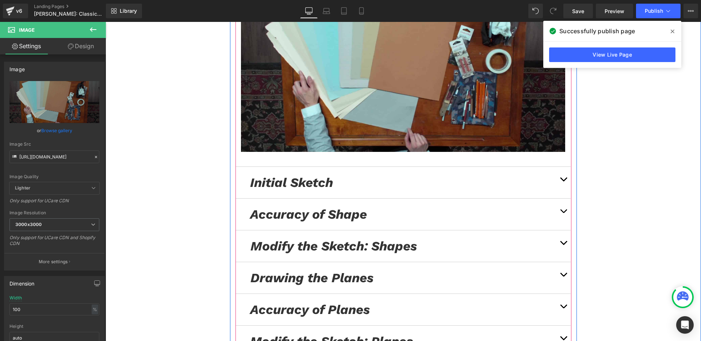
click at [563, 167] on button "button" at bounding box center [563, 182] width 15 height 31
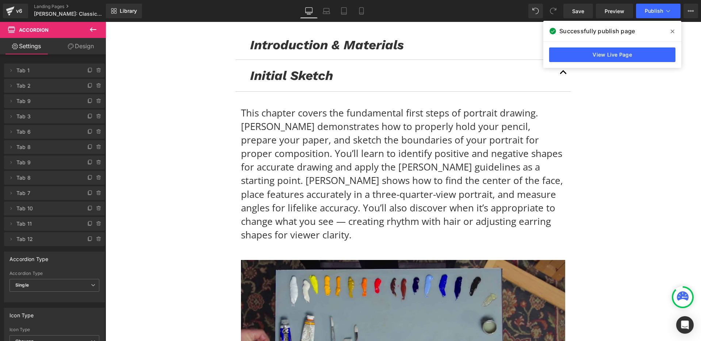
scroll to position [4496, 0]
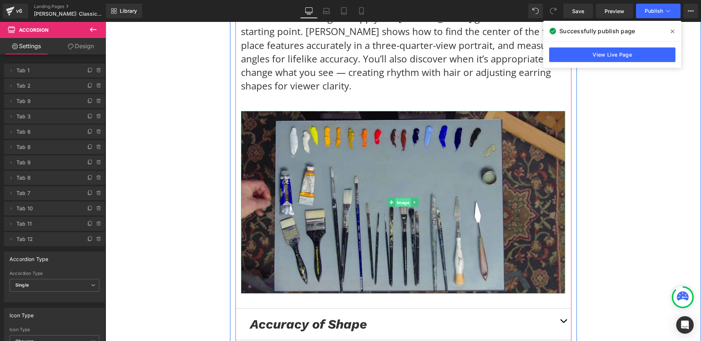
click at [399, 198] on span "Image" at bounding box center [403, 202] width 16 height 9
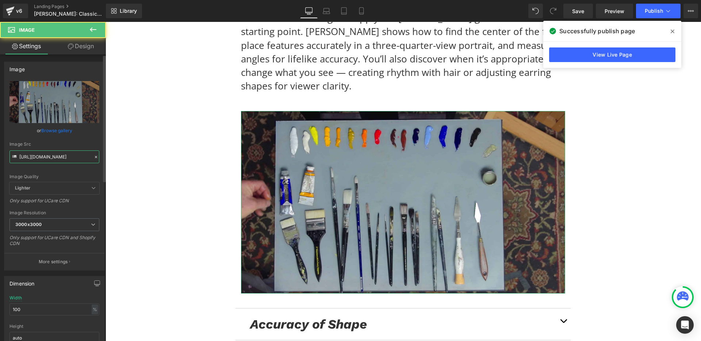
click at [36, 159] on input "[URL][DOMAIN_NAME]" at bounding box center [54, 156] width 90 height 13
type input "[URL][DOMAIN_NAME]"
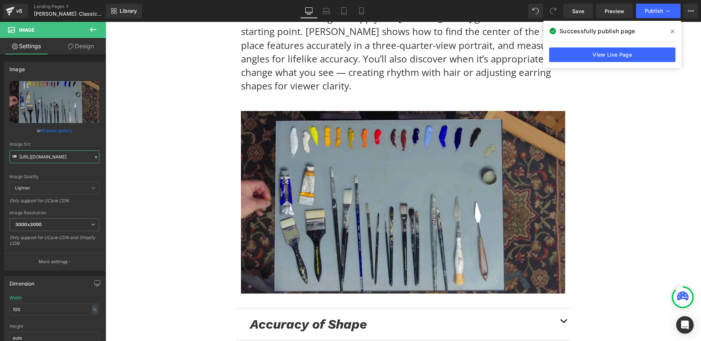
scroll to position [0, 107]
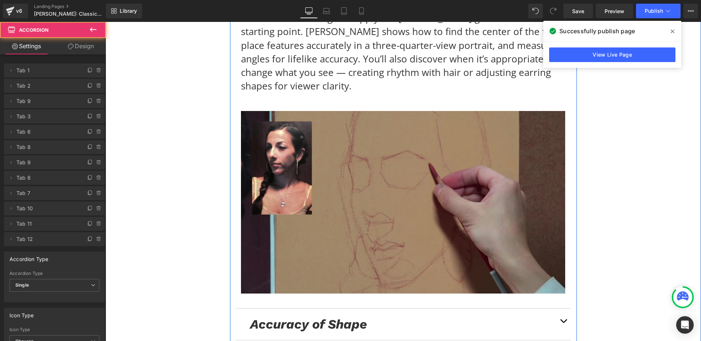
click at [565, 308] on button "button" at bounding box center [563, 323] width 15 height 31
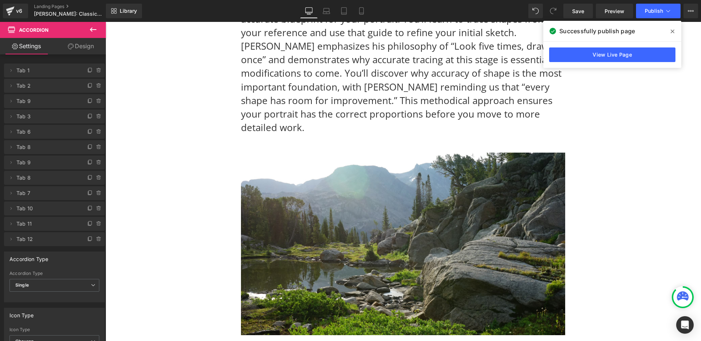
scroll to position [4486, 0]
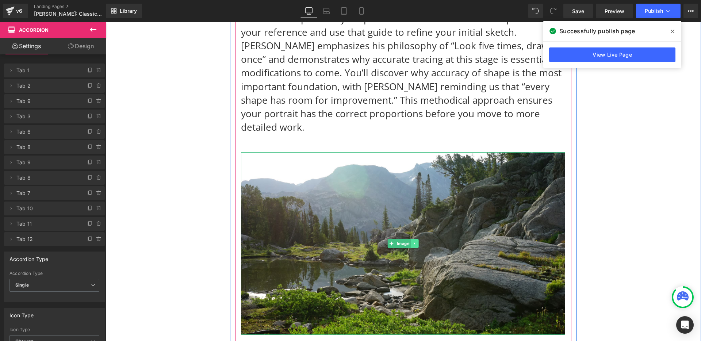
click at [412, 241] on icon at bounding box center [414, 243] width 4 height 4
click at [380, 178] on div "Image" at bounding box center [403, 243] width 324 height 183
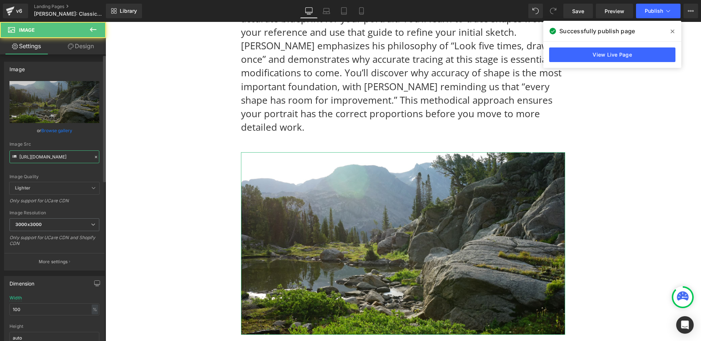
click at [38, 157] on input "[URL][DOMAIN_NAME]" at bounding box center [54, 156] width 90 height 13
paste input "3_Accurate-Shapes"
type input "[URL][DOMAIN_NAME]"
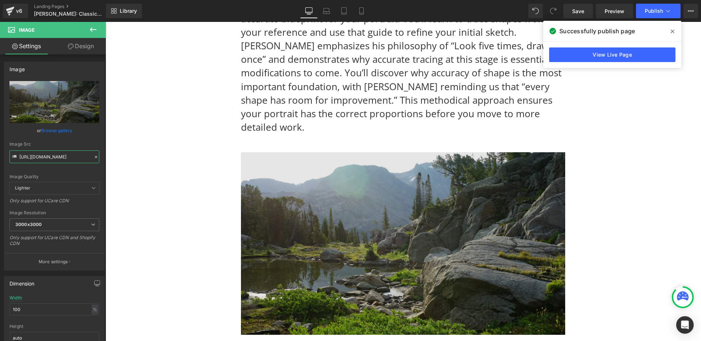
scroll to position [0, 116]
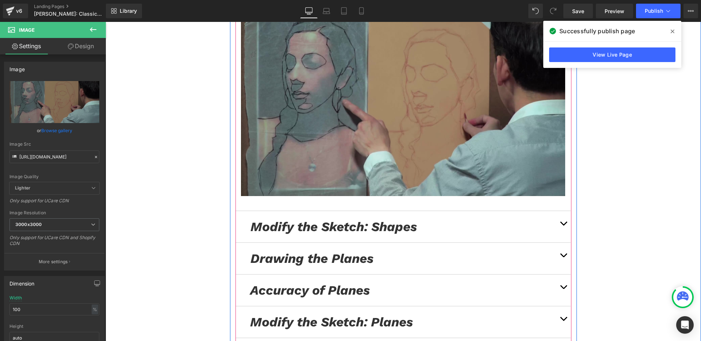
click at [560, 211] on button "button" at bounding box center [563, 226] width 15 height 31
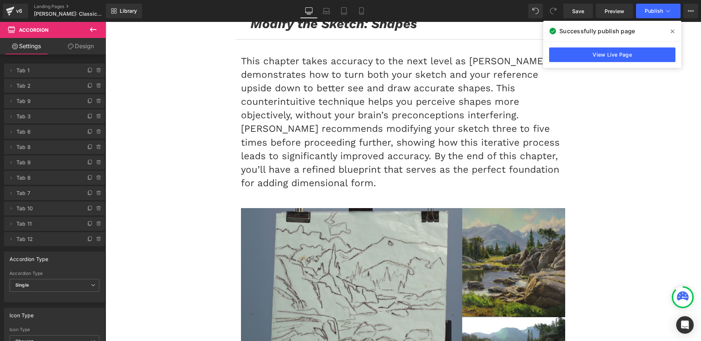
scroll to position [4530, 0]
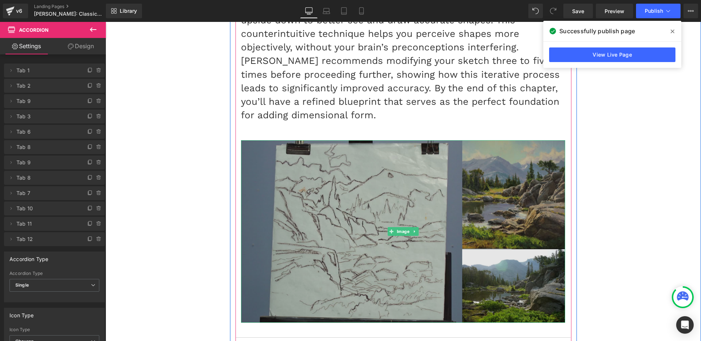
drag, startPoint x: 394, startPoint y: 166, endPoint x: 282, endPoint y: 162, distance: 112.5
click at [395, 227] on span "Image" at bounding box center [403, 231] width 16 height 9
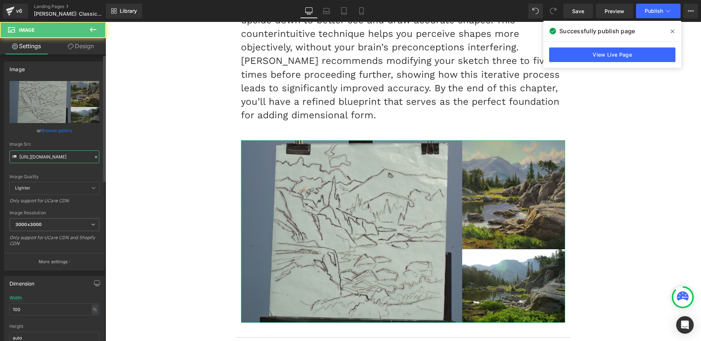
click at [40, 152] on input "[URL][DOMAIN_NAME]" at bounding box center [54, 156] width 90 height 13
paste input "4_Modify-the-Sketch-Shapes"
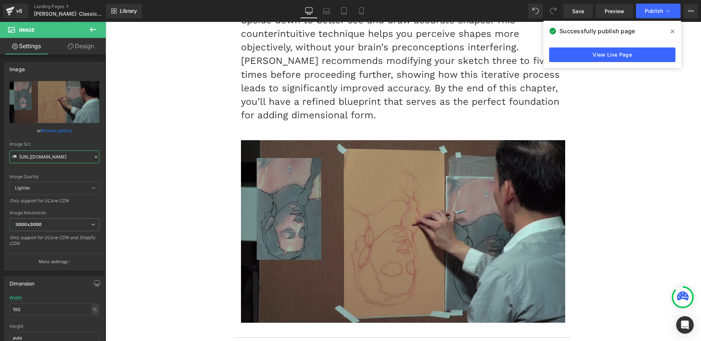
type input "[URL][DOMAIN_NAME]"
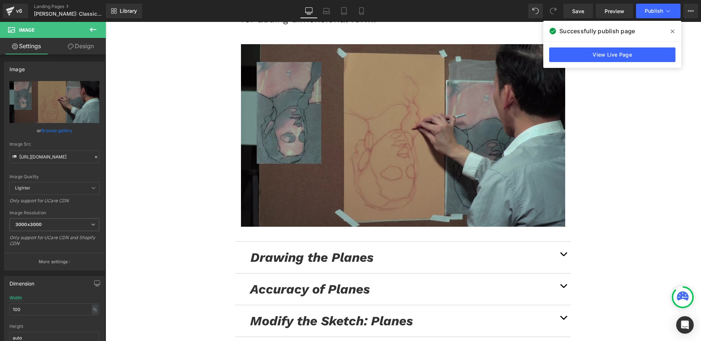
scroll to position [4673, 0]
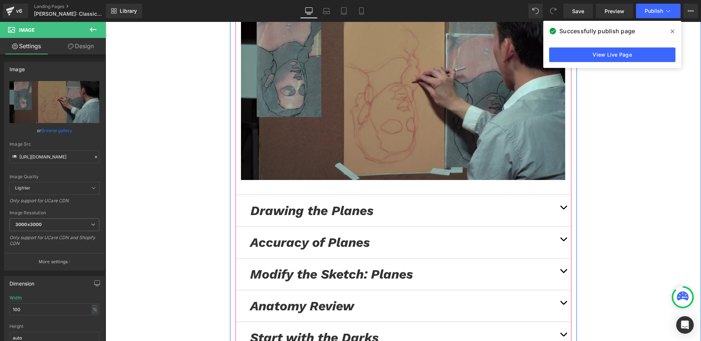
click at [561, 195] on button "button" at bounding box center [563, 210] width 15 height 31
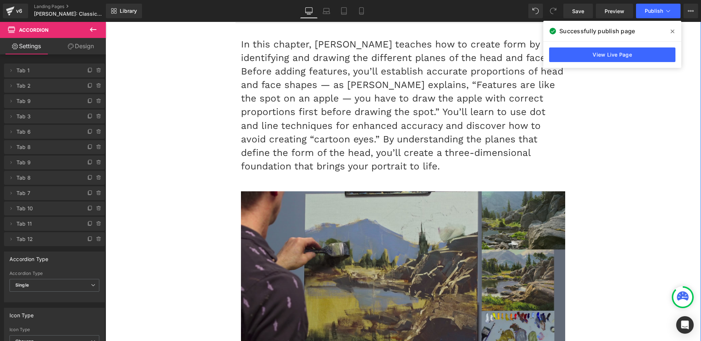
scroll to position [4515, 0]
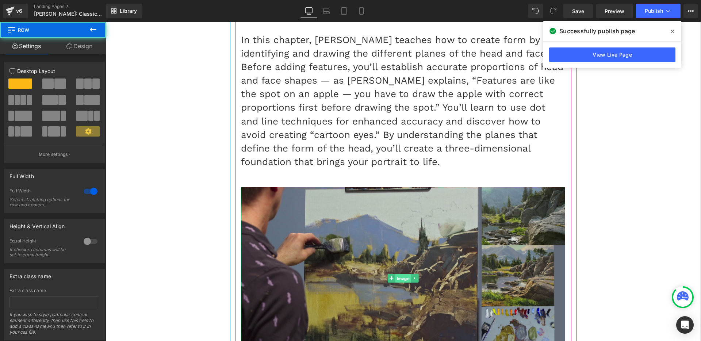
click at [397, 274] on span "Image" at bounding box center [403, 278] width 16 height 9
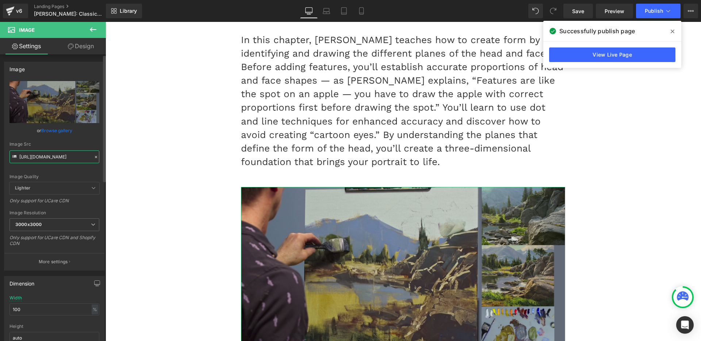
click at [35, 158] on input "[URL][DOMAIN_NAME]" at bounding box center [54, 156] width 90 height 13
paste input "5_Drawing-the-Planes"
type input "[URL][DOMAIN_NAME]"
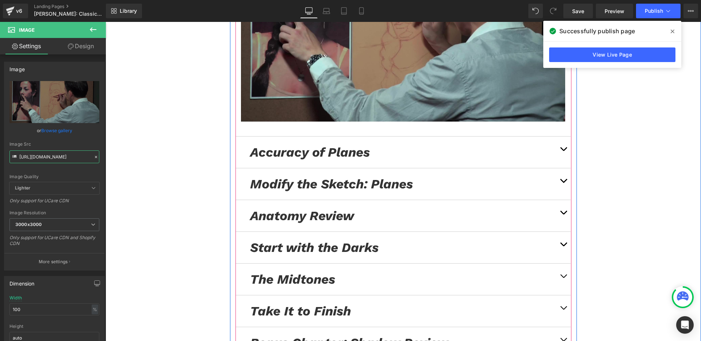
scroll to position [4761, 0]
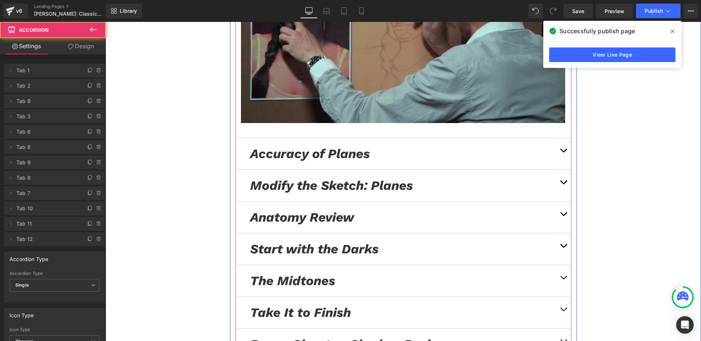
click at [560, 138] on button "button" at bounding box center [563, 153] width 15 height 31
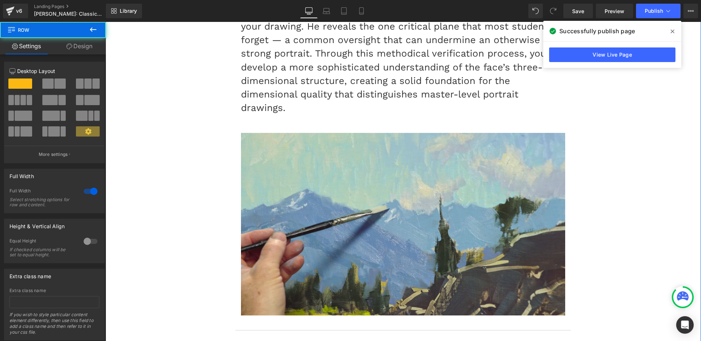
scroll to position [4601, 0]
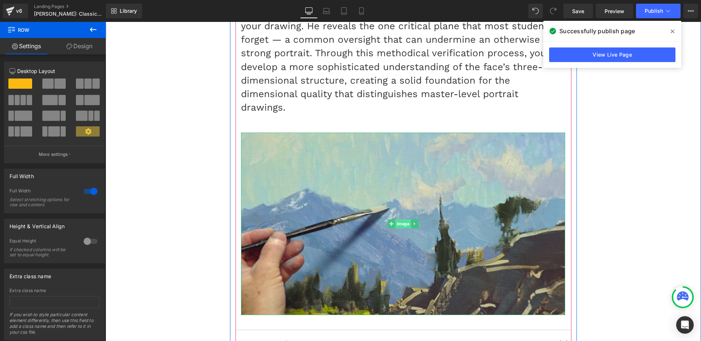
click at [395, 219] on span "Image" at bounding box center [403, 223] width 16 height 9
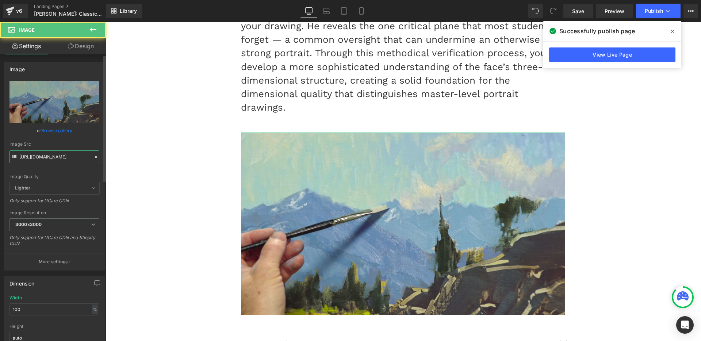
click at [55, 155] on input "[URL][DOMAIN_NAME]" at bounding box center [54, 156] width 90 height 13
paste input "6_Accurate-Planes"
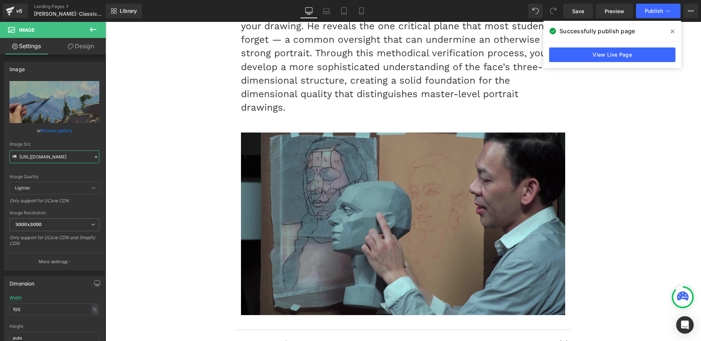
type input "[URL][DOMAIN_NAME]"
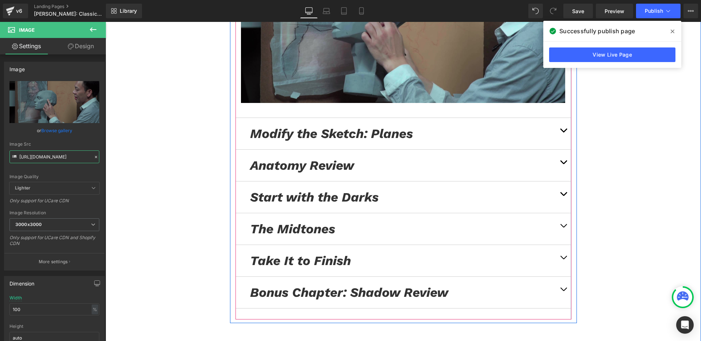
scroll to position [4781, 0]
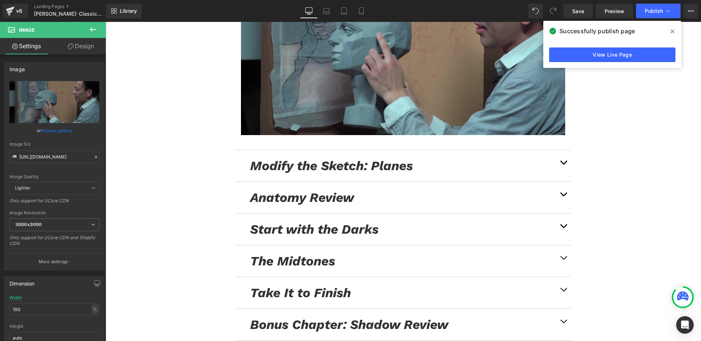
click at [670, 31] on span at bounding box center [672, 32] width 12 height 12
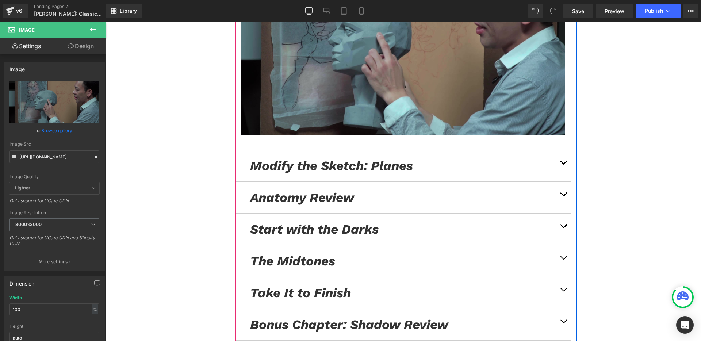
click at [561, 150] on button "button" at bounding box center [563, 165] width 15 height 31
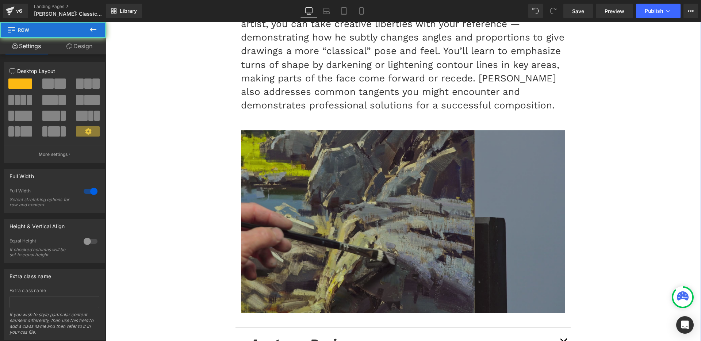
scroll to position [4652, 0]
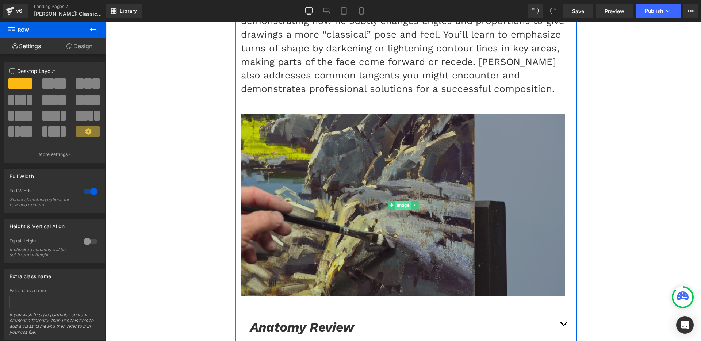
click at [395, 201] on span "Image" at bounding box center [403, 205] width 16 height 9
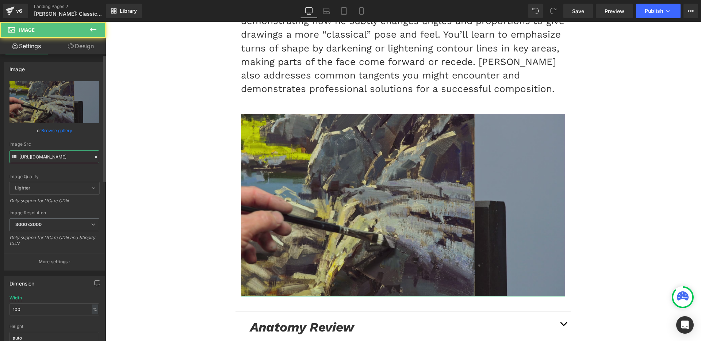
click at [37, 154] on input "[URL][DOMAIN_NAME]" at bounding box center [54, 156] width 90 height 13
paste input "7_Modify-the-Sketch-Plane"
type input "[URL][DOMAIN_NAME]"
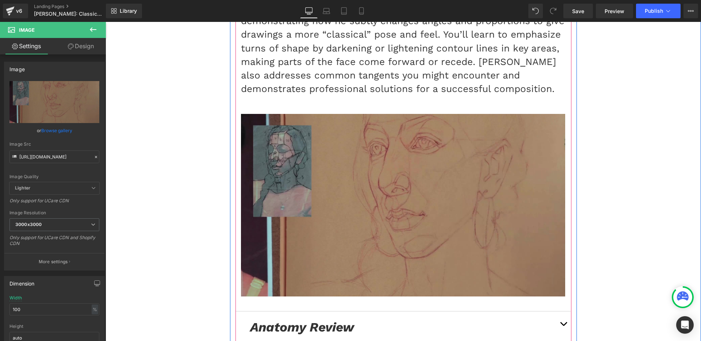
click at [561, 311] on button "button" at bounding box center [563, 326] width 15 height 31
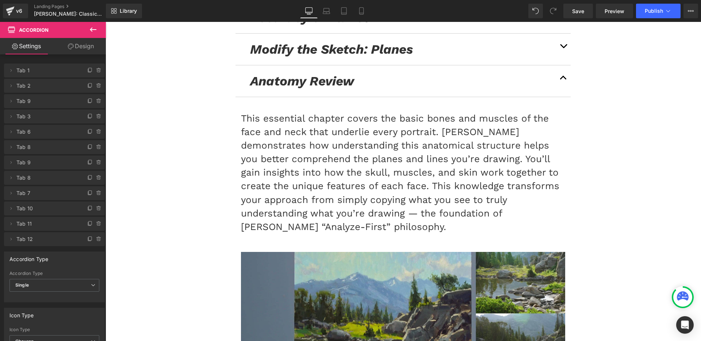
scroll to position [4531, 0]
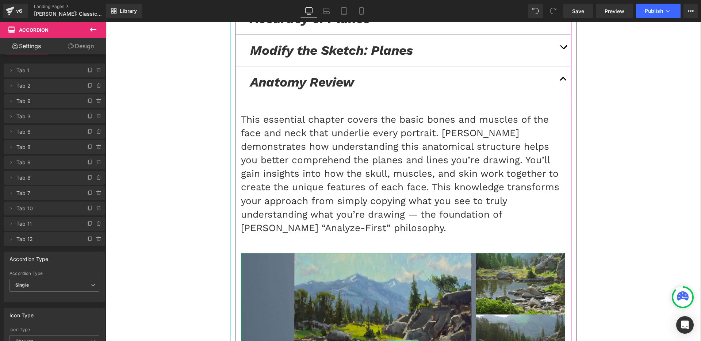
click at [401, 340] on span "Image" at bounding box center [403, 344] width 16 height 9
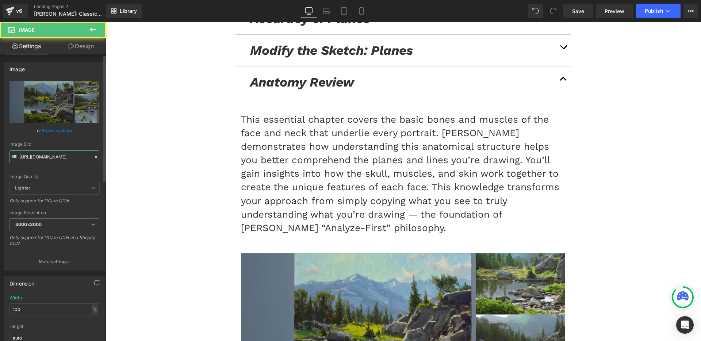
click at [43, 155] on input "[URL][DOMAIN_NAME]" at bounding box center [54, 156] width 90 height 13
type input "[URL][DOMAIN_NAME]"
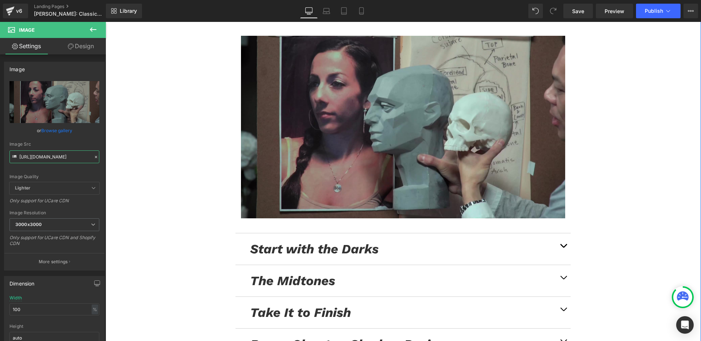
scroll to position [4781, 0]
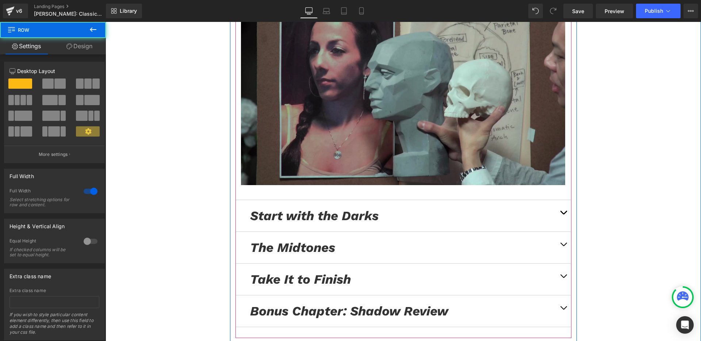
click at [563, 214] on span "button" at bounding box center [563, 214] width 0 height 0
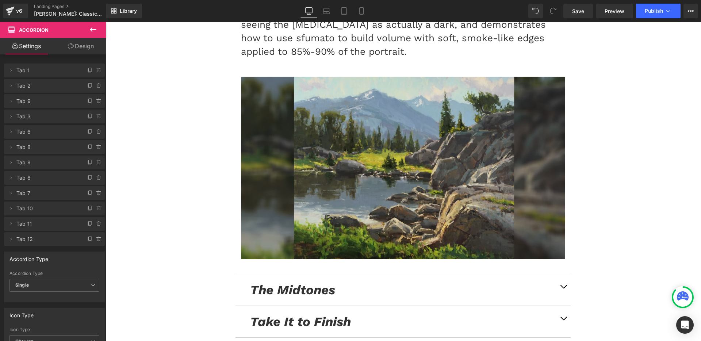
scroll to position [4646, 0]
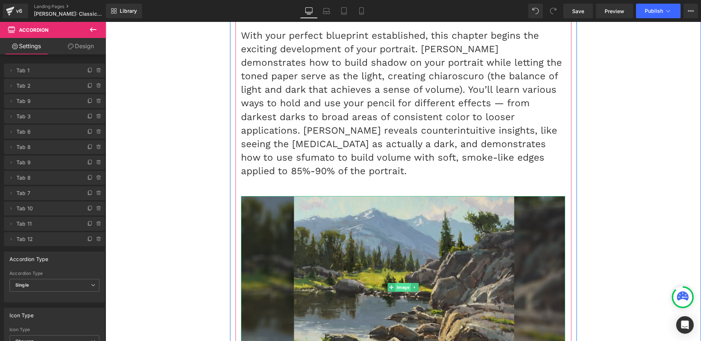
click at [395, 283] on span "Image" at bounding box center [403, 287] width 16 height 9
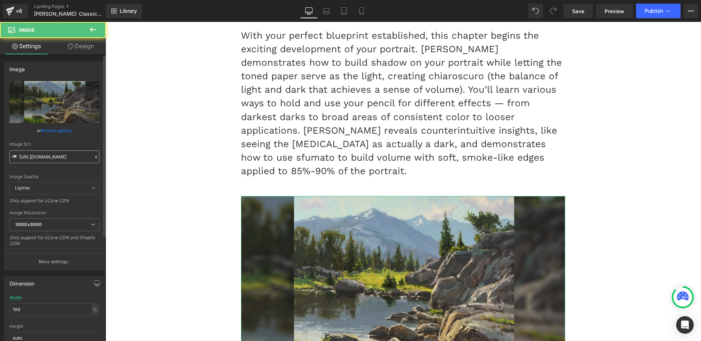
click at [31, 157] on input "[URL][DOMAIN_NAME]" at bounding box center [54, 156] width 90 height 13
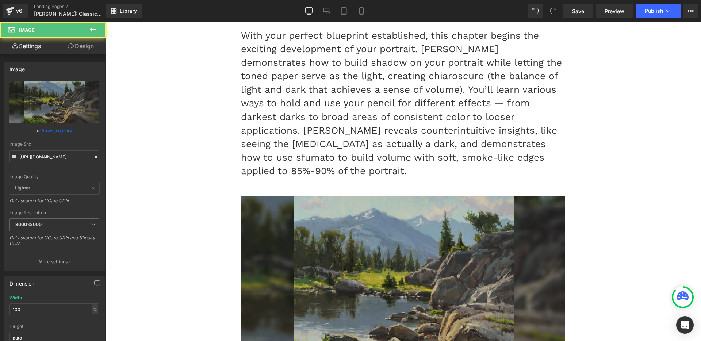
type input "[URL][DOMAIN_NAME]"
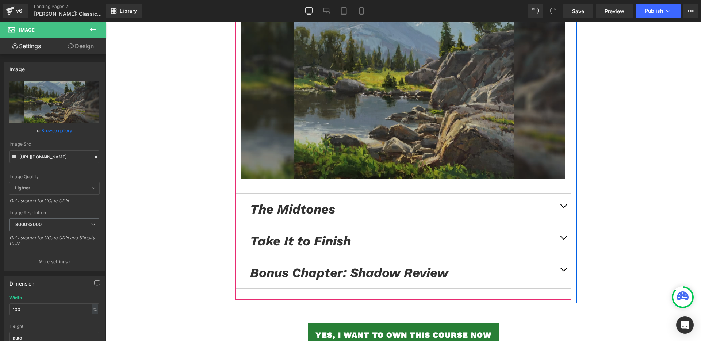
scroll to position [4896, 0]
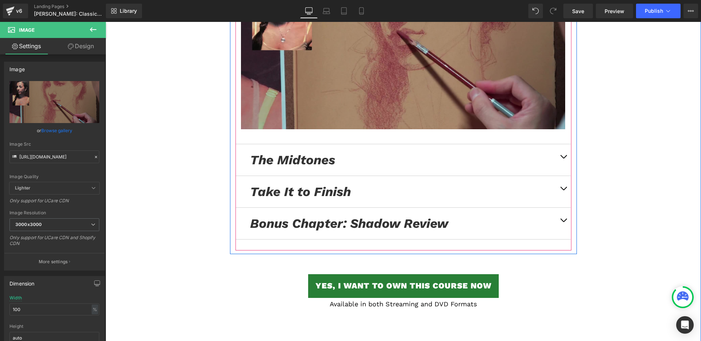
click at [565, 144] on button "button" at bounding box center [563, 159] width 15 height 31
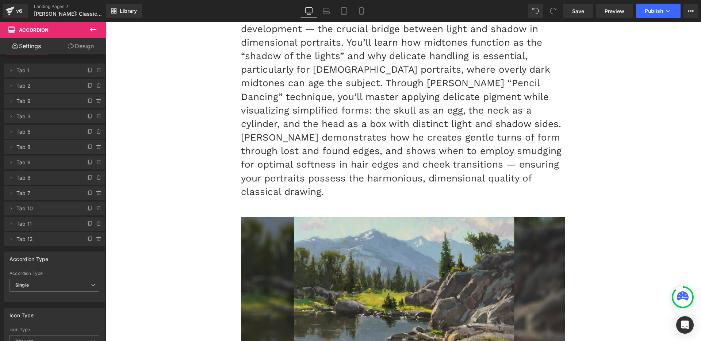
scroll to position [4765, 0]
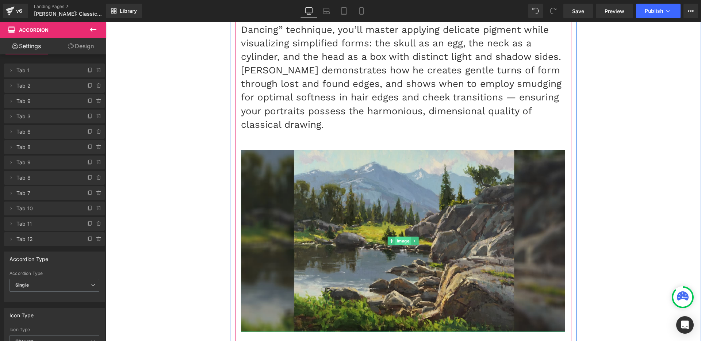
click at [395, 237] on span "Image" at bounding box center [403, 241] width 16 height 9
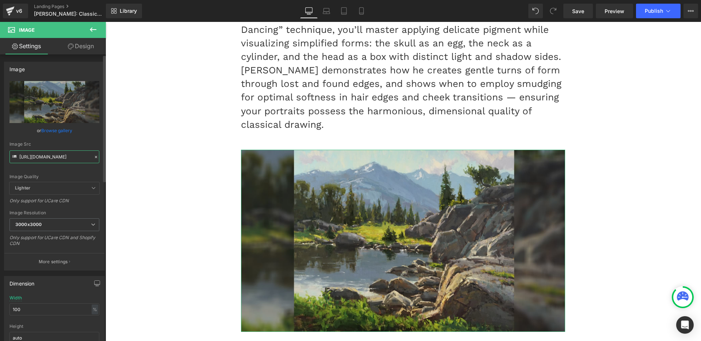
click at [49, 154] on input "[URL][DOMAIN_NAME]" at bounding box center [54, 156] width 90 height 13
paste input "0_The-Midton"
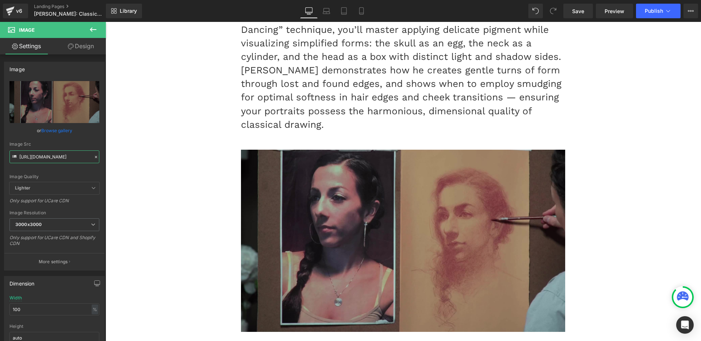
type input "[URL][DOMAIN_NAME]"
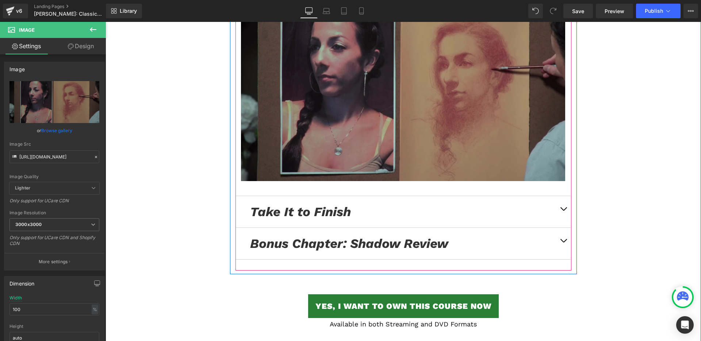
click at [557, 196] on button "button" at bounding box center [563, 211] width 15 height 31
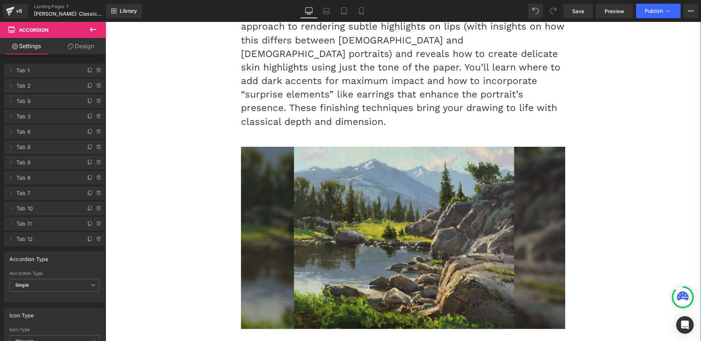
scroll to position [4819, 0]
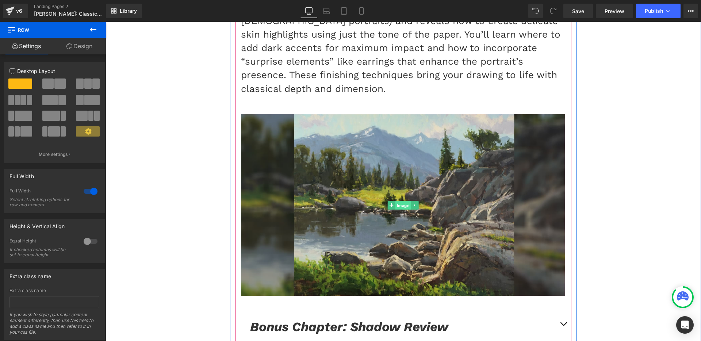
click at [396, 201] on span "Image" at bounding box center [403, 205] width 16 height 9
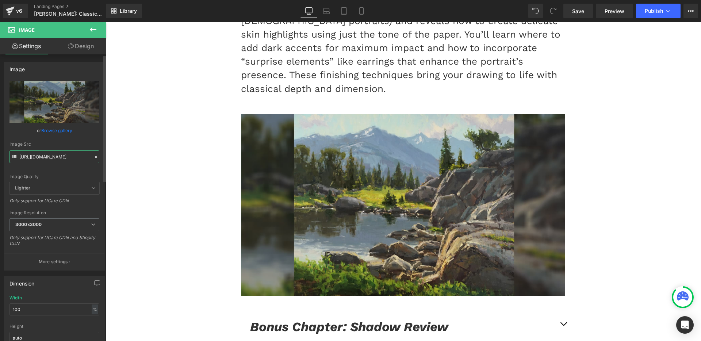
click at [44, 159] on input "[URL][DOMAIN_NAME]" at bounding box center [54, 156] width 90 height 13
paste input "Take-It-to-Finish"
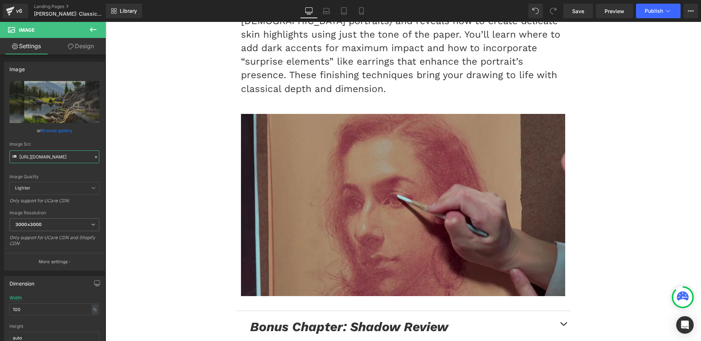
type input "[URL][DOMAIN_NAME]"
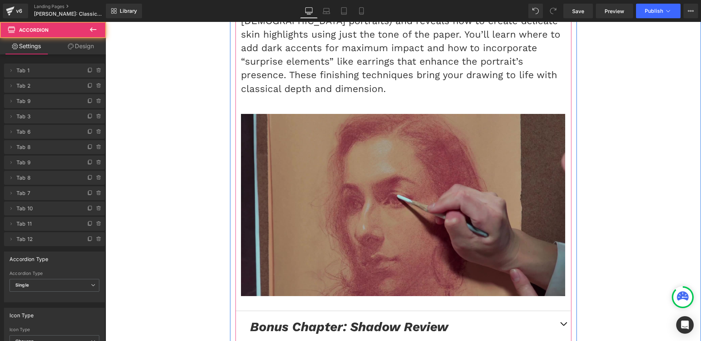
click at [556, 311] on button "button" at bounding box center [563, 326] width 15 height 31
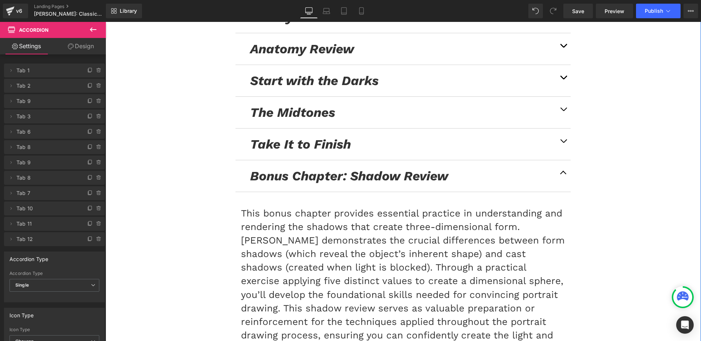
scroll to position [4674, 0]
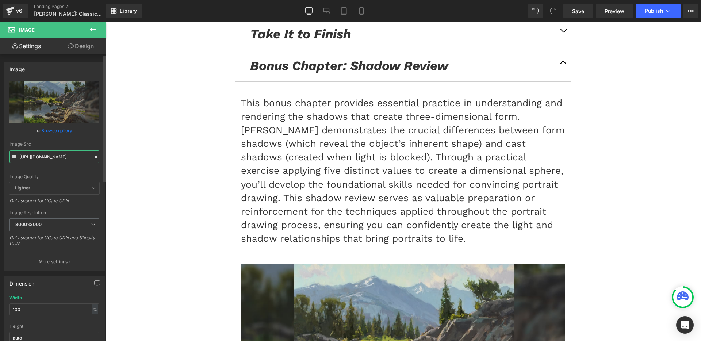
click at [62, 154] on input "[URL][DOMAIN_NAME]" at bounding box center [54, 156] width 90 height 13
paste input "[PERSON_NAME][DOMAIN_NAME]"
type input "[URL][DOMAIN_NAME][PERSON_NAME]"
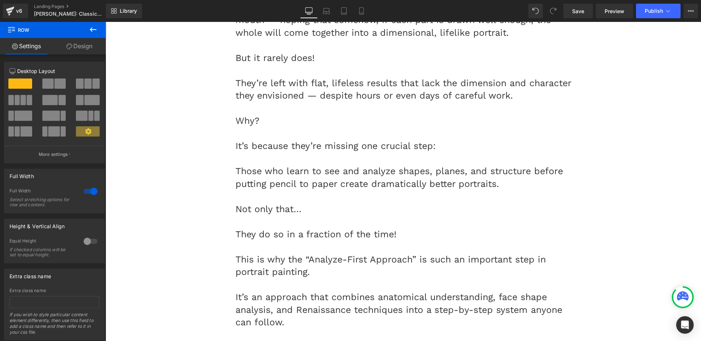
scroll to position [775, 0]
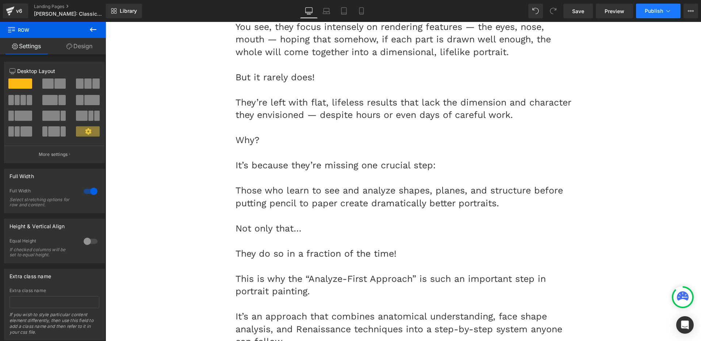
click at [658, 12] on span "Publish" at bounding box center [654, 11] width 18 height 6
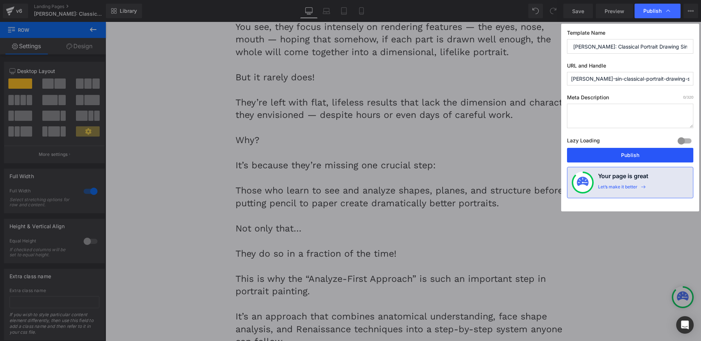
drag, startPoint x: 530, startPoint y: 134, endPoint x: 634, endPoint y: 154, distance: 106.2
click at [634, 154] on button "Publish" at bounding box center [630, 155] width 126 height 15
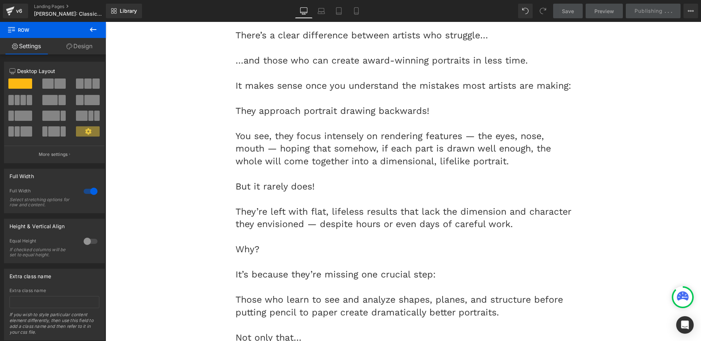
scroll to position [542, 0]
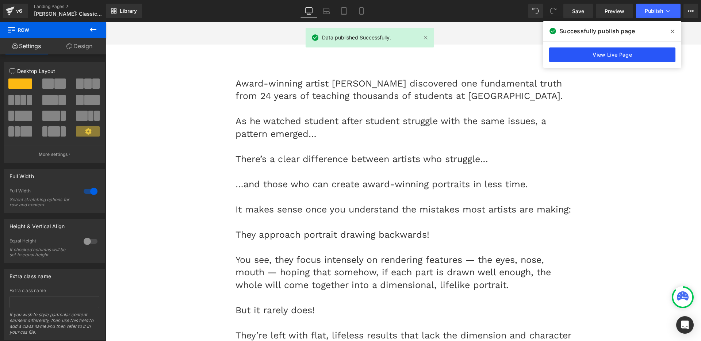
click at [579, 49] on link "View Live Page" at bounding box center [612, 54] width 126 height 15
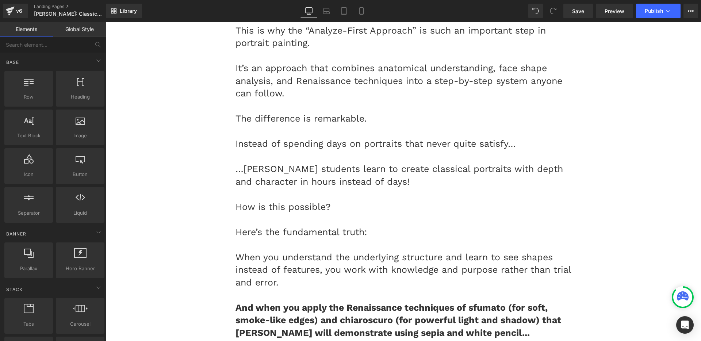
scroll to position [1213, 0]
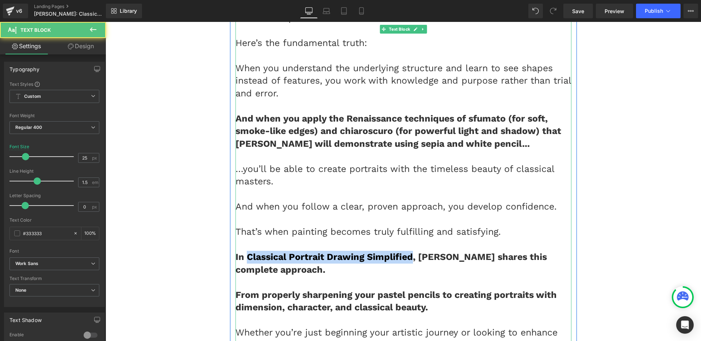
drag, startPoint x: 407, startPoint y: 269, endPoint x: 245, endPoint y: 268, distance: 162.1
click at [245, 268] on strong "In Classical Portrait Drawing Simplified, [PERSON_NAME] shares this complete ap…" at bounding box center [390, 262] width 311 height 23
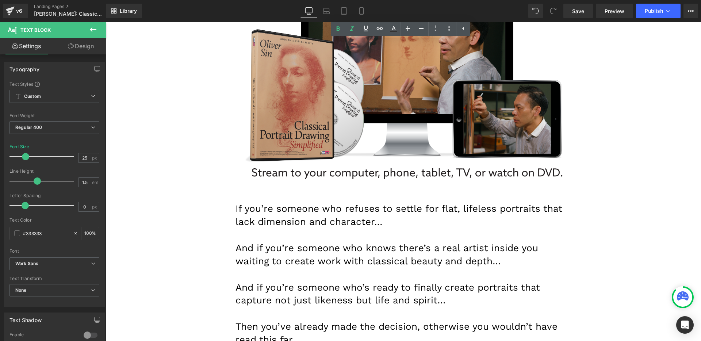
scroll to position [7933, 0]
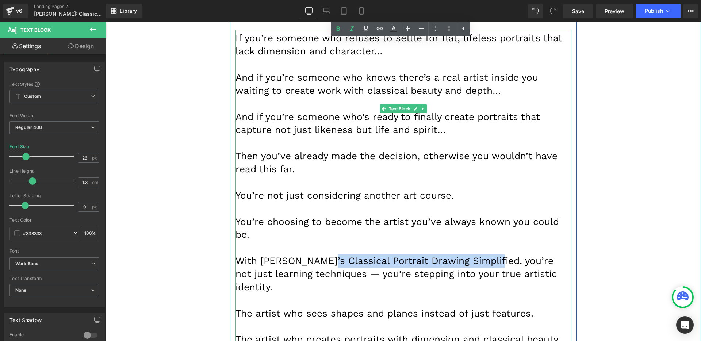
drag, startPoint x: 329, startPoint y: 178, endPoint x: 478, endPoint y: 179, distance: 148.6
click at [478, 255] on font "With [PERSON_NAME]’s Classical Portrait Drawing Simplified, you’re not just lea…" at bounding box center [396, 273] width 322 height 37
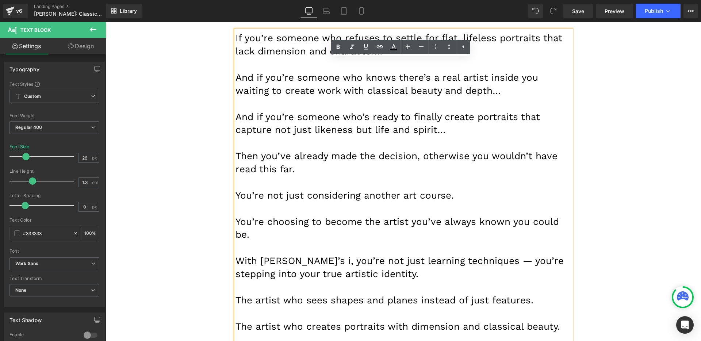
scroll to position [8444, 0]
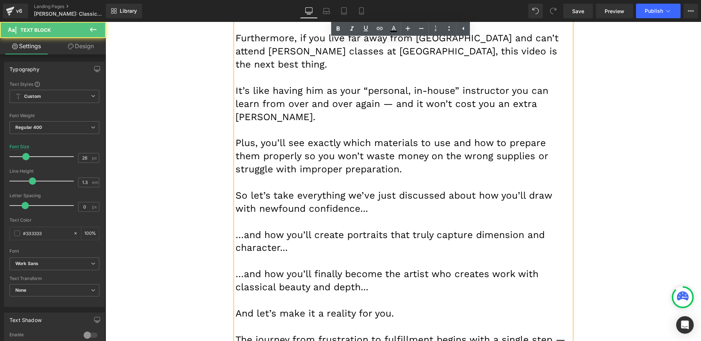
drag, startPoint x: 456, startPoint y: 284, endPoint x: 288, endPoint y: 289, distance: 167.6
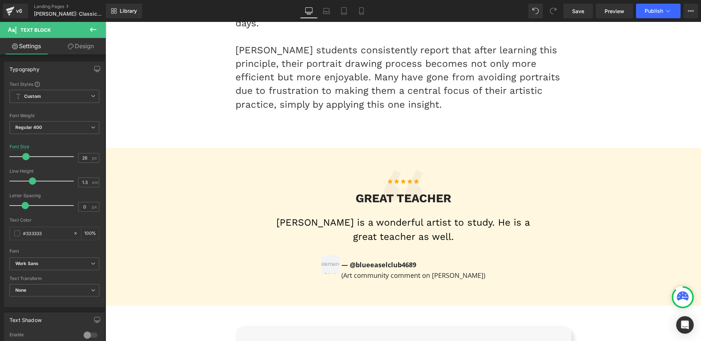
scroll to position [5959, 0]
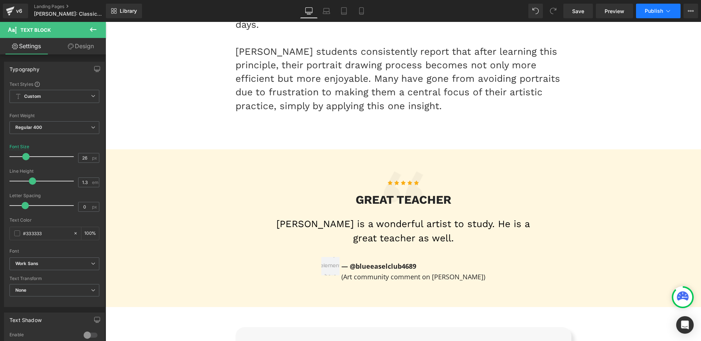
click at [659, 4] on button "Publish" at bounding box center [658, 11] width 45 height 15
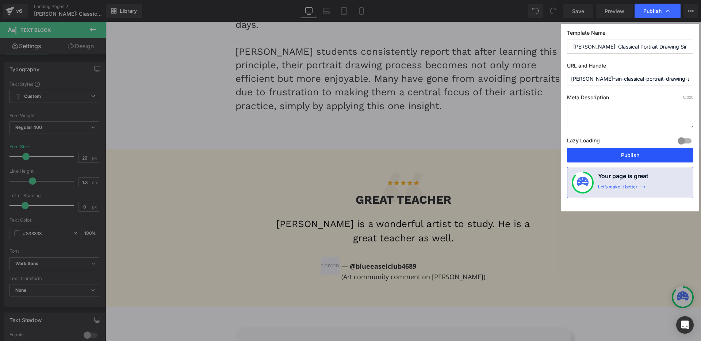
click at [658, 154] on button "Publish" at bounding box center [630, 155] width 126 height 15
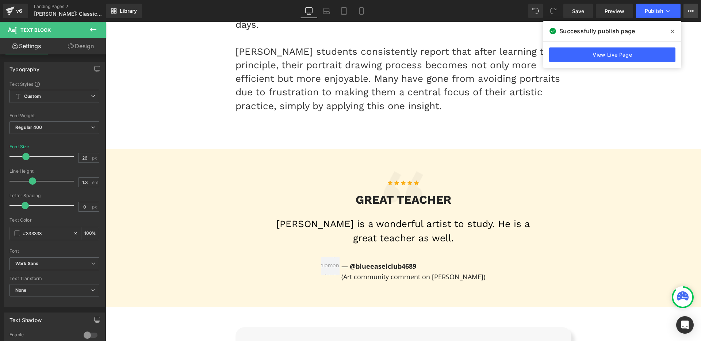
click at [695, 13] on button "View Live Page View with current Template Save Template to Library Schedule Pub…" at bounding box center [690, 11] width 15 height 15
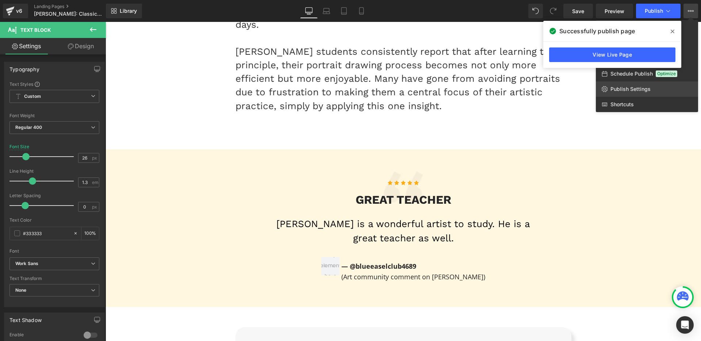
click at [641, 94] on link "Publish Settings" at bounding box center [647, 88] width 102 height 15
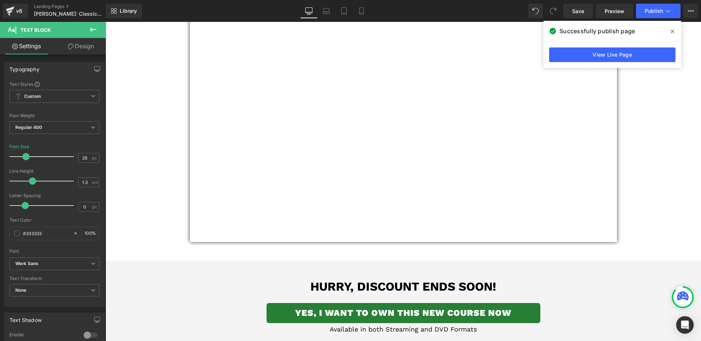
scroll to position [0, 0]
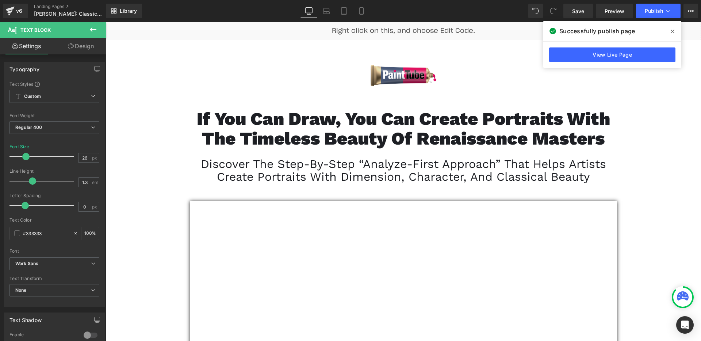
click at [346, 176] on span "Discover the Step-By-Step “Analyze-First Approach” That Helps Artists Create Po…" at bounding box center [403, 170] width 405 height 27
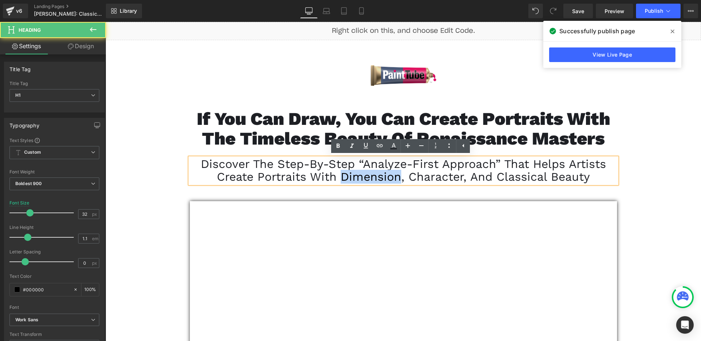
click at [346, 176] on span "Discover the Step-By-Step “Analyze-First Approach” That Helps Artists Create Po…" at bounding box center [403, 170] width 405 height 27
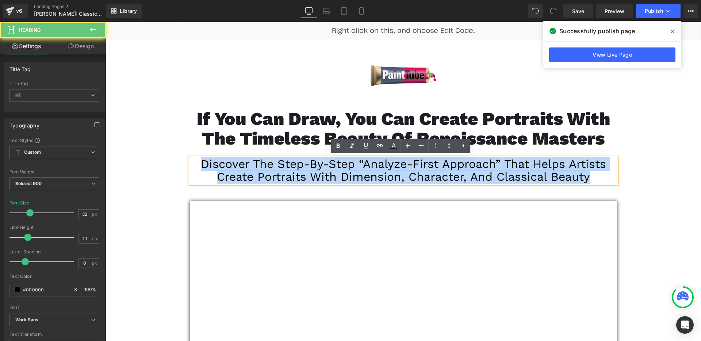
drag, startPoint x: 346, startPoint y: 176, endPoint x: 506, endPoint y: 162, distance: 160.1
click at [346, 176] on span "Discover the Step-By-Step “Analyze-First Approach” That Helps Artists Create Po…" at bounding box center [403, 170] width 405 height 27
copy span "Discover the Step-By-Step “Analyze-First Approach” That Helps Artists Create Po…"
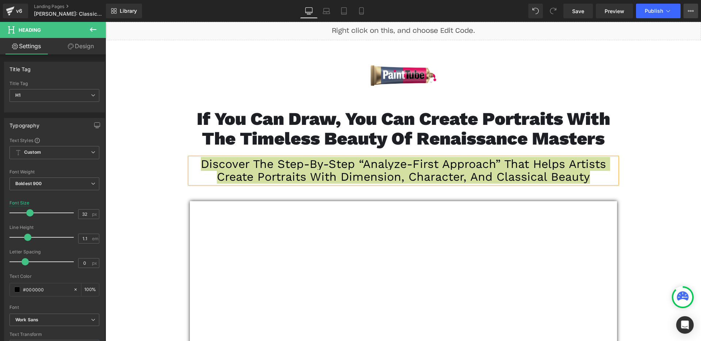
click at [698, 4] on button "View Live Page View with current Template Save Template to Library Schedule Pub…" at bounding box center [690, 11] width 15 height 15
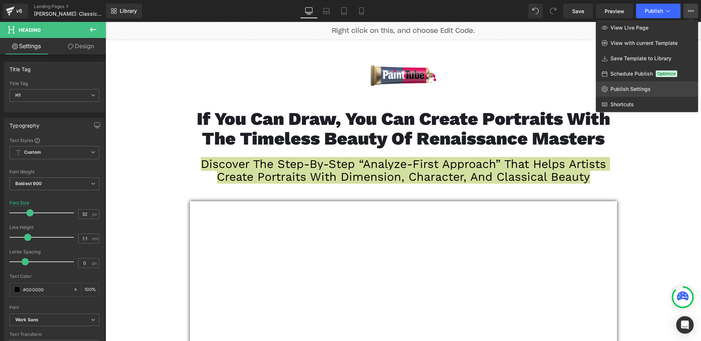
click at [638, 89] on span "Publish Settings" at bounding box center [630, 89] width 40 height 7
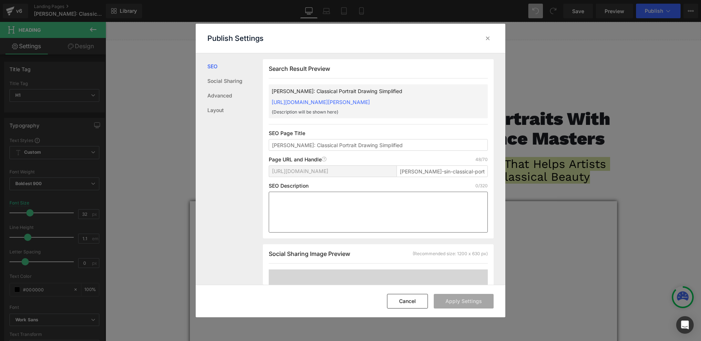
scroll to position [0, 0]
click at [320, 222] on textarea at bounding box center [378, 211] width 219 height 41
paste textarea "Discover the Step-By-Step “Analyze-First Approach” That Helps Artists Create Po…"
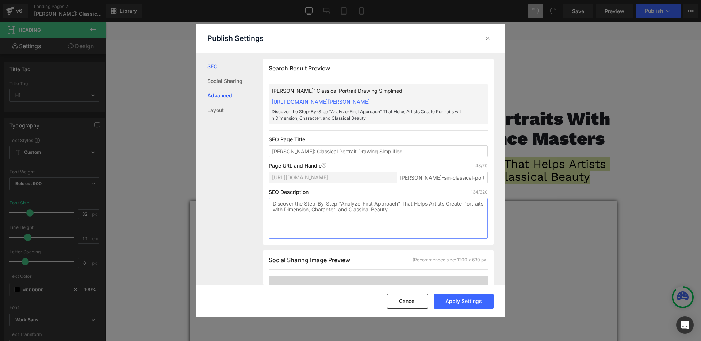
type textarea "Discover the Step-By-Step “Analyze-First Approach” That Helps Artists Create Po…"
click at [229, 97] on link "Advanced" at bounding box center [234, 95] width 55 height 15
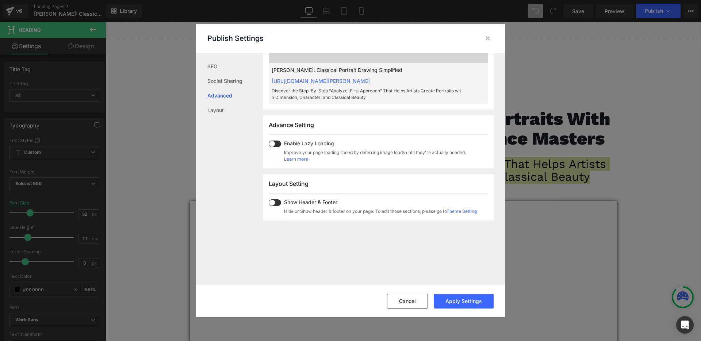
scroll to position [249, 0]
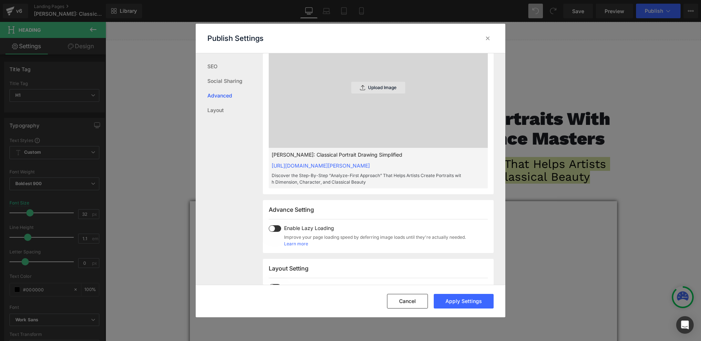
click at [380, 93] on div "Upload Image" at bounding box center [378, 88] width 54 height 12
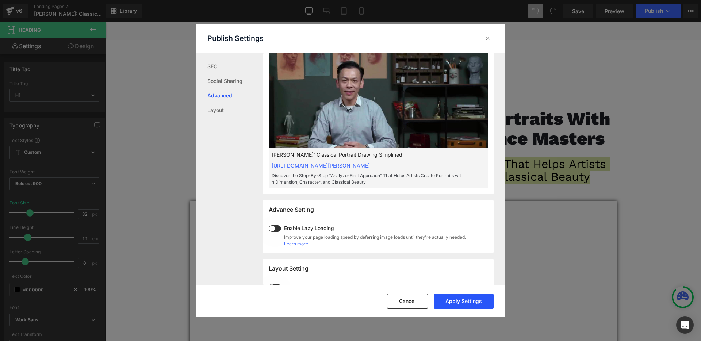
click at [456, 301] on button "Apply Settings" at bounding box center [464, 301] width 60 height 15
click at [484, 38] on icon at bounding box center [487, 38] width 7 height 7
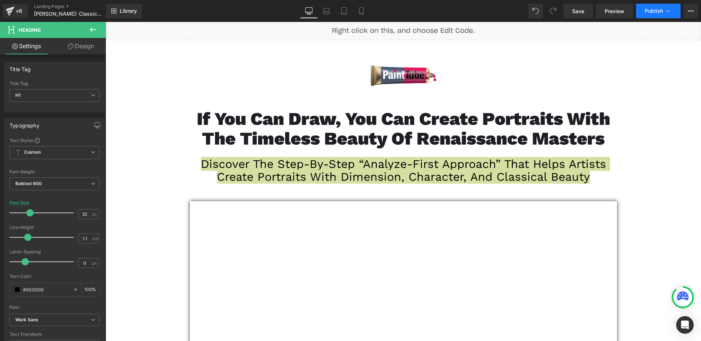
click at [664, 14] on icon at bounding box center [667, 10] width 7 height 7
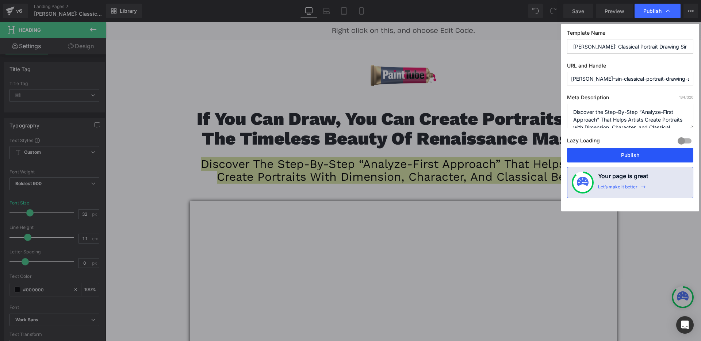
click at [623, 159] on button "Publish" at bounding box center [630, 155] width 126 height 15
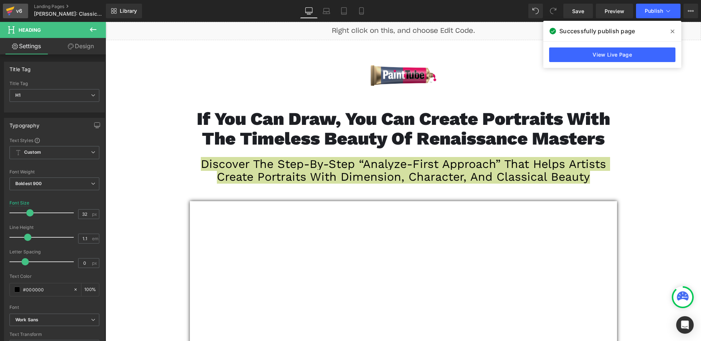
click at [7, 10] on icon at bounding box center [10, 9] width 8 height 5
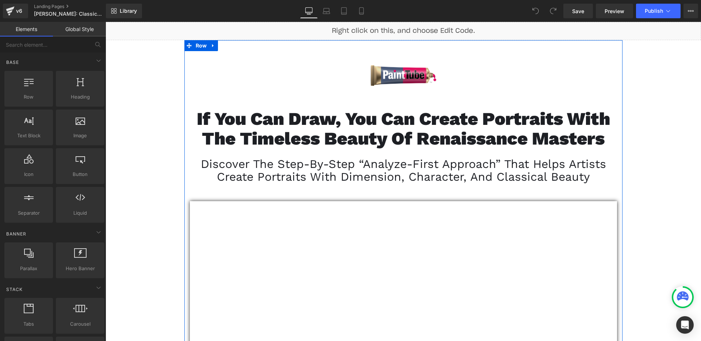
scroll to position [4553, 0]
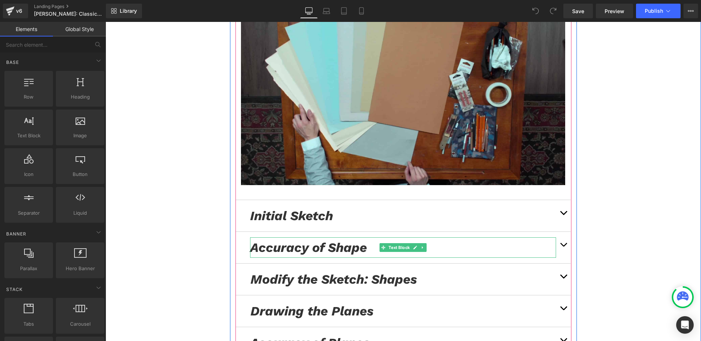
click at [300, 240] on icon "Accuracy of Shape" at bounding box center [308, 247] width 117 height 15
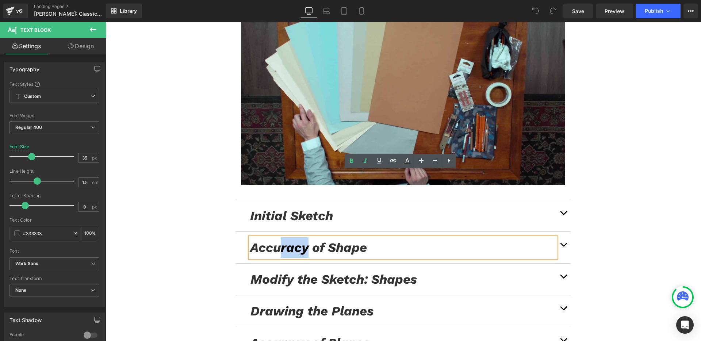
drag, startPoint x: 303, startPoint y: 180, endPoint x: 275, endPoint y: 178, distance: 28.5
click at [275, 240] on icon "Accuracy of Shape" at bounding box center [308, 247] width 117 height 15
click at [300, 240] on icon "Accuracy of Shape" at bounding box center [308, 247] width 117 height 15
drag, startPoint x: 384, startPoint y: 180, endPoint x: 289, endPoint y: 181, distance: 94.9
click at [289, 237] on p "Accuracy of Shape" at bounding box center [403, 247] width 306 height 20
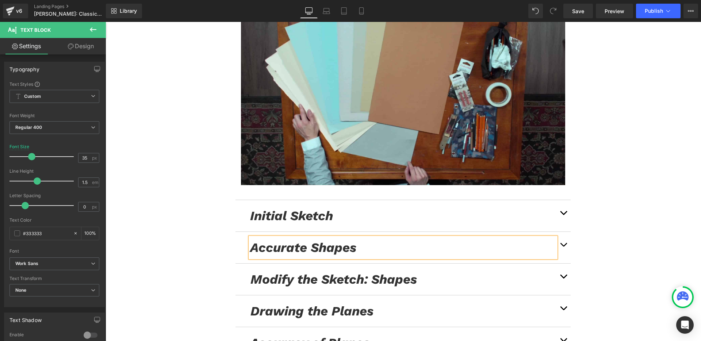
click at [315, 335] on icon "Accuracy of Planes" at bounding box center [310, 342] width 120 height 15
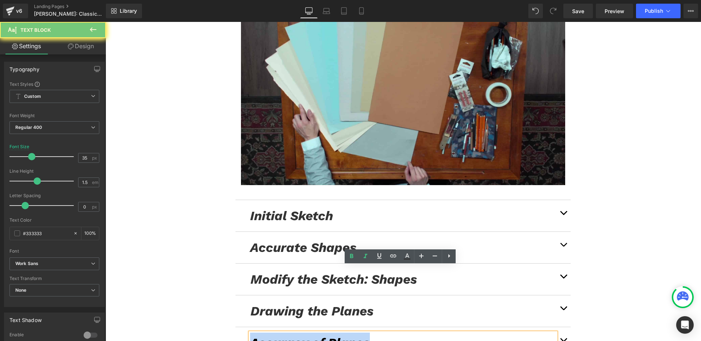
click at [315, 335] on icon "Accuracy of Planes" at bounding box center [310, 342] width 120 height 15
paste div
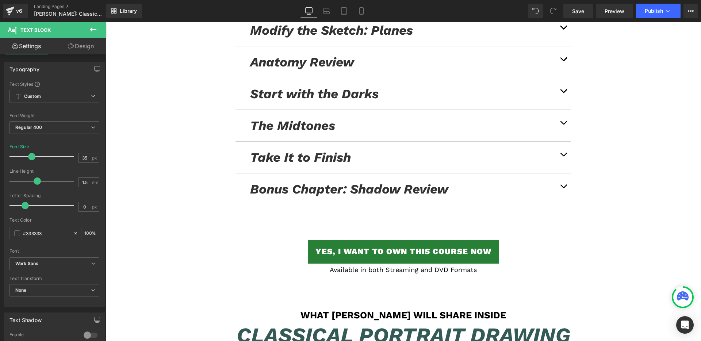
scroll to position [4901, 0]
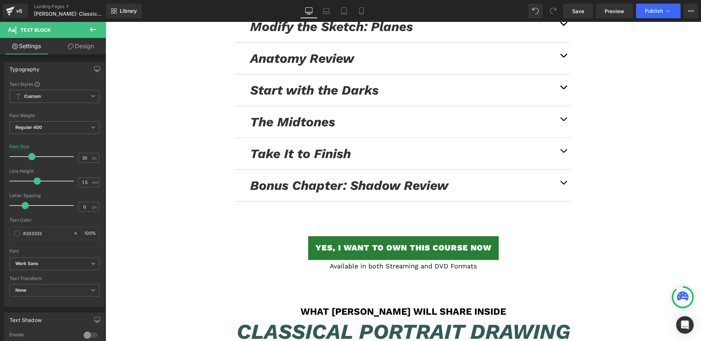
click at [563, 184] on span "button" at bounding box center [563, 184] width 0 height 0
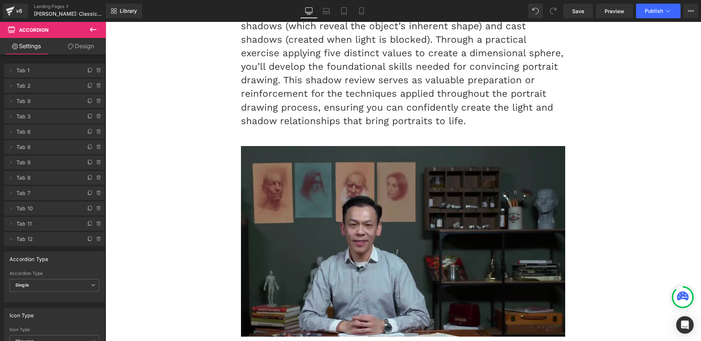
scroll to position [4786, 0]
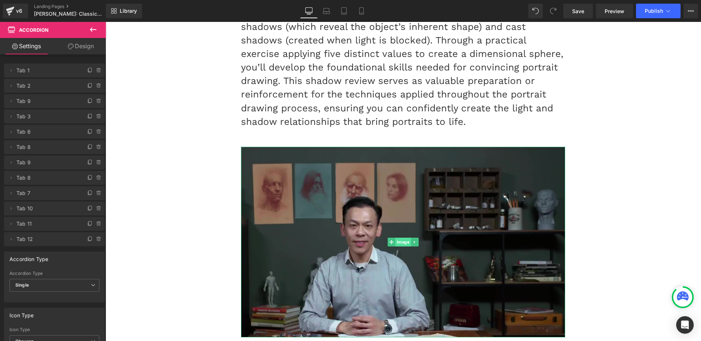
click at [395, 238] on span "Image" at bounding box center [403, 242] width 16 height 9
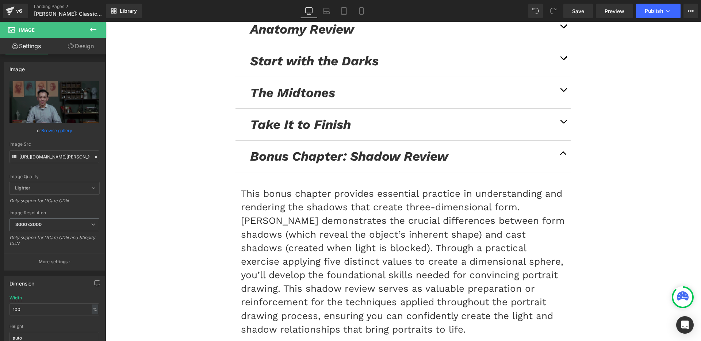
scroll to position [6931, 0]
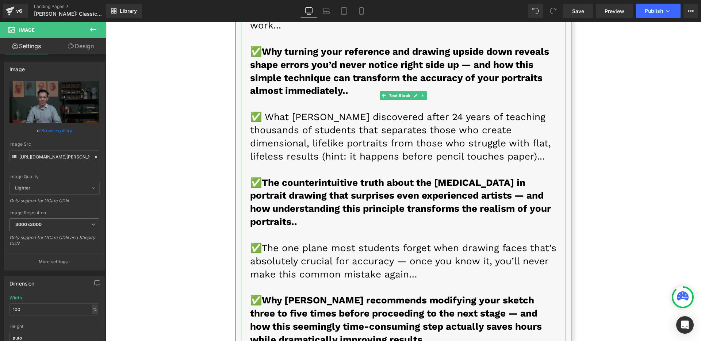
click at [306, 242] on p "✅ The one plane most students forget when drawing faces that’s absolutely cruci…" at bounding box center [403, 261] width 307 height 39
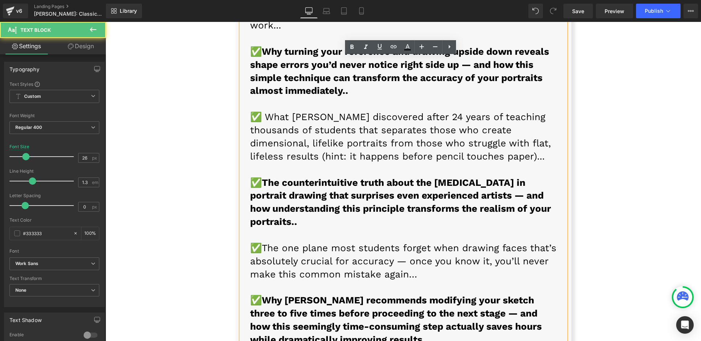
click at [260, 242] on font "✅ The one plane most students forget when drawing faces that’s absolutely cruci…" at bounding box center [403, 260] width 306 height 37
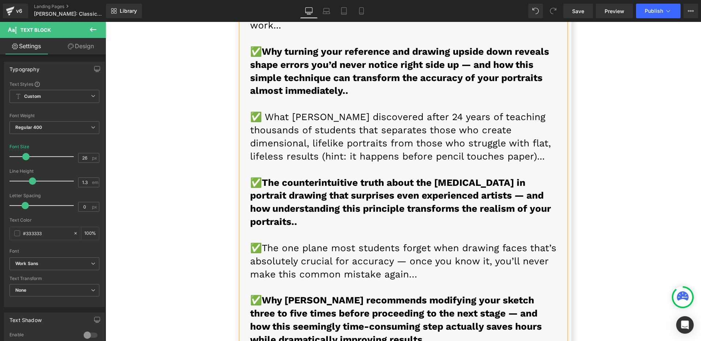
scroll to position [7941, 0]
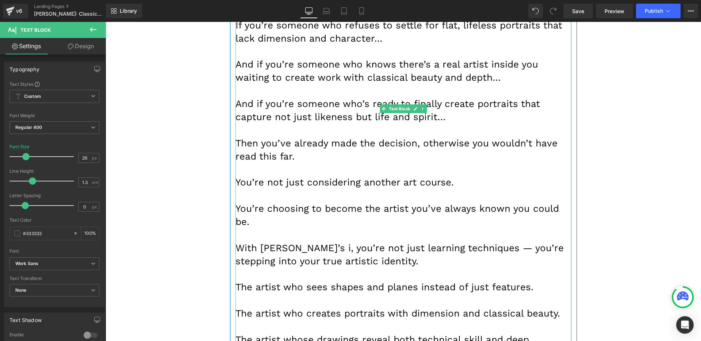
click at [346, 242] on font "With [PERSON_NAME]’s i, you’re not just learning techniques — you’re stepping i…" at bounding box center [399, 254] width 328 height 24
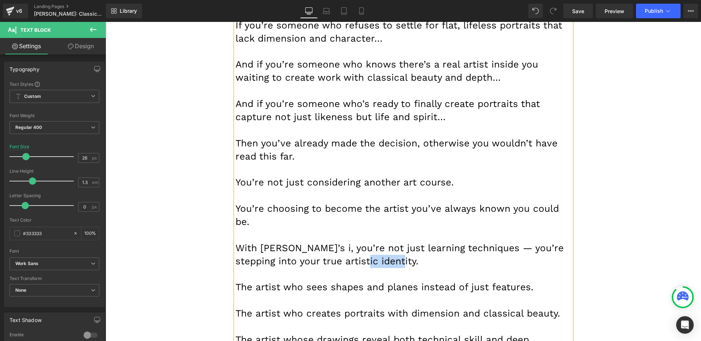
click at [346, 242] on font "With [PERSON_NAME]’s i, you’re not just learning techniques — you’re stepping i…" at bounding box center [399, 254] width 328 height 24
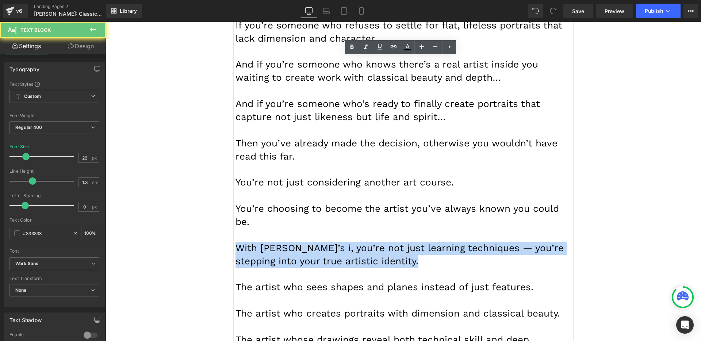
click at [346, 242] on font "With [PERSON_NAME]’s i, you’re not just learning techniques — you’re stepping i…" at bounding box center [399, 254] width 328 height 24
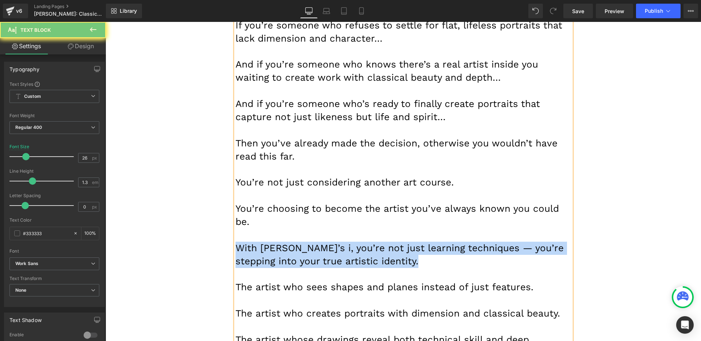
paste div
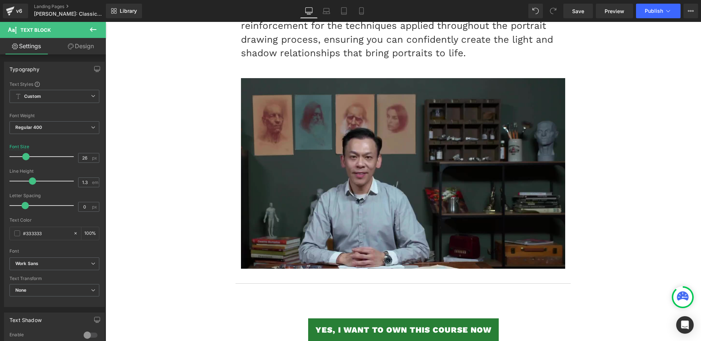
scroll to position [4864, 0]
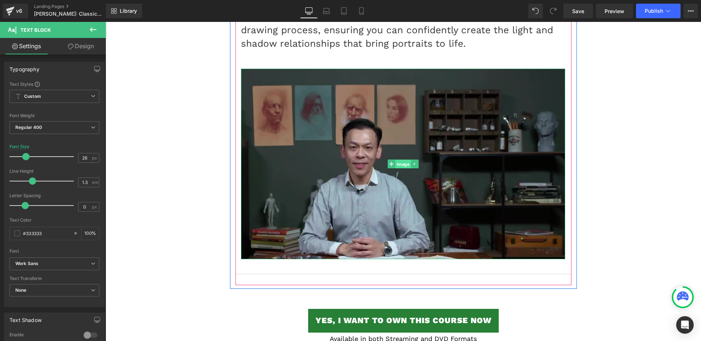
click at [399, 160] on span "Image" at bounding box center [403, 164] width 16 height 9
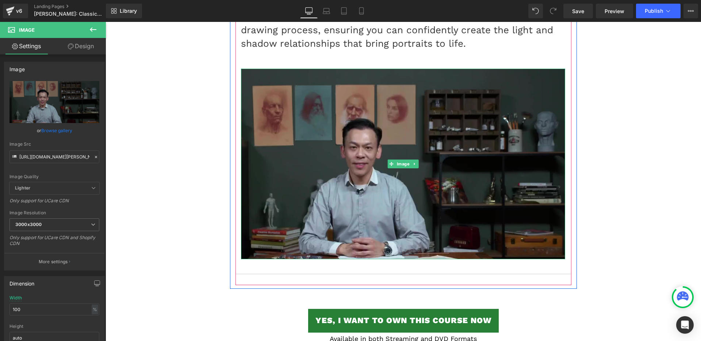
drag, startPoint x: 396, startPoint y: 110, endPoint x: 151, endPoint y: 125, distance: 244.6
click at [396, 160] on span "Image" at bounding box center [403, 164] width 16 height 9
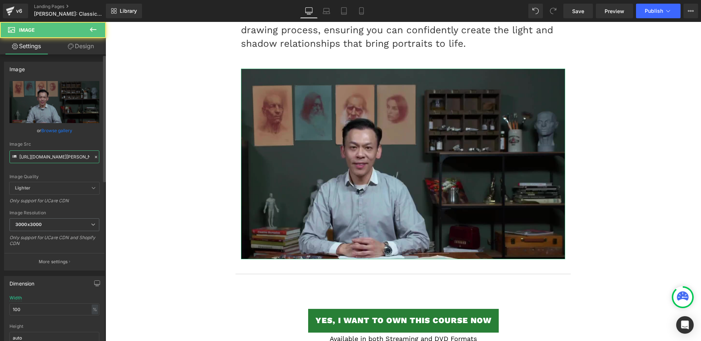
click at [67, 157] on input "[URL][DOMAIN_NAME][PERSON_NAME]" at bounding box center [54, 156] width 90 height 13
type input "https://streamlinepublishing.com/wp-content/uploads/2025/08/ShadowBonus-1.jpg"
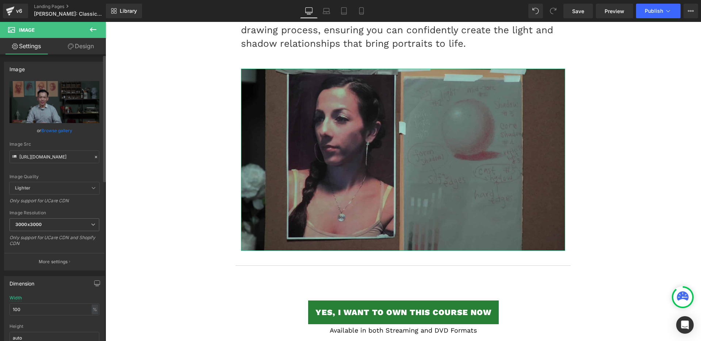
scroll to position [0, 0]
click at [66, 147] on div "Image Src https://streamlinepublishing.com/wp-content/uploads/2025/08/ShadowBon…" at bounding box center [54, 153] width 90 height 22
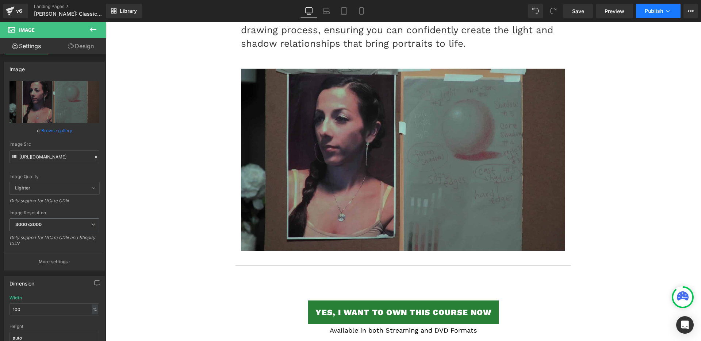
click at [661, 12] on span "Publish" at bounding box center [654, 11] width 18 height 6
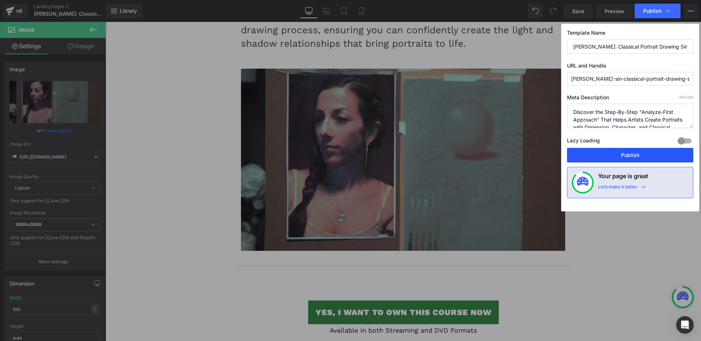
drag, startPoint x: 631, startPoint y: 147, endPoint x: 632, endPoint y: 151, distance: 3.7
click at [631, 147] on div "Lazy Loading Build Upgrade plan to unlock" at bounding box center [630, 142] width 126 height 12
click at [632, 155] on button "Publish" at bounding box center [630, 155] width 126 height 15
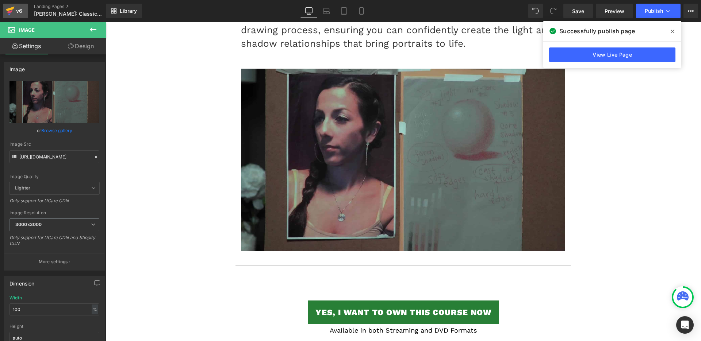
click at [12, 11] on icon at bounding box center [10, 11] width 9 height 18
